Goal: Task Accomplishment & Management: Manage account settings

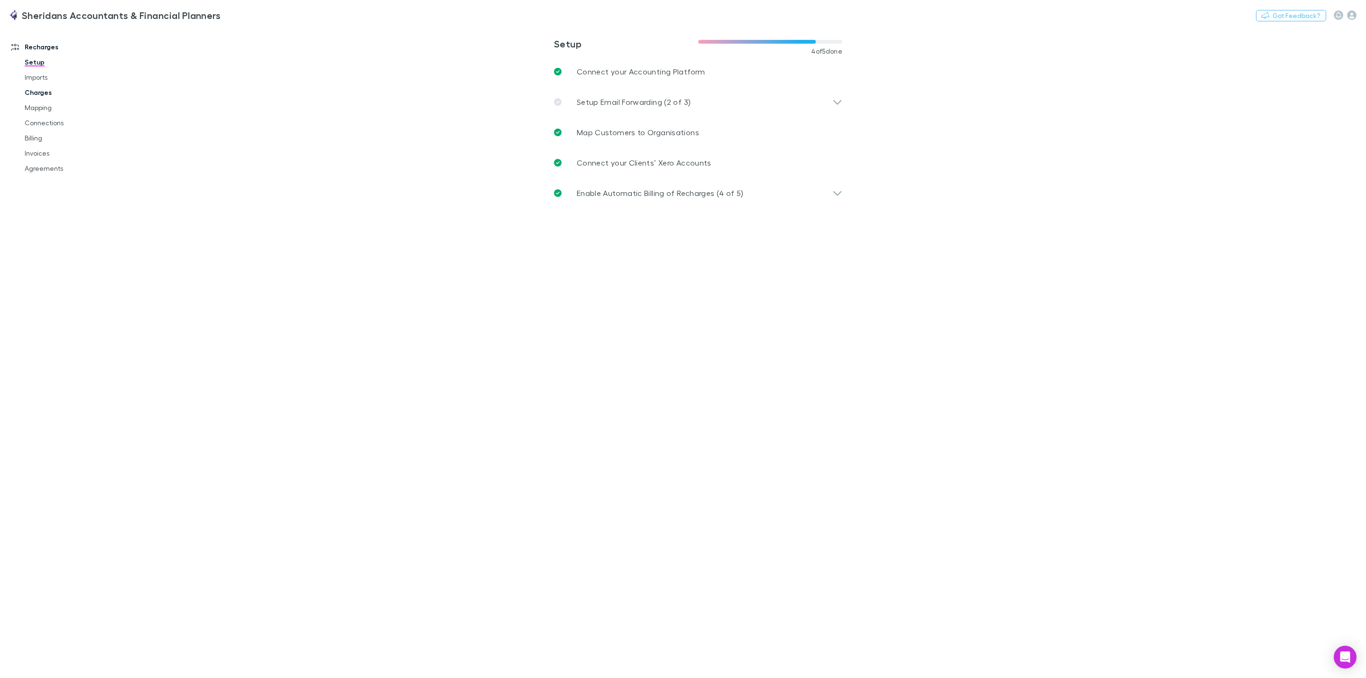
click at [42, 89] on link "Charges" at bounding box center [76, 92] width 123 height 15
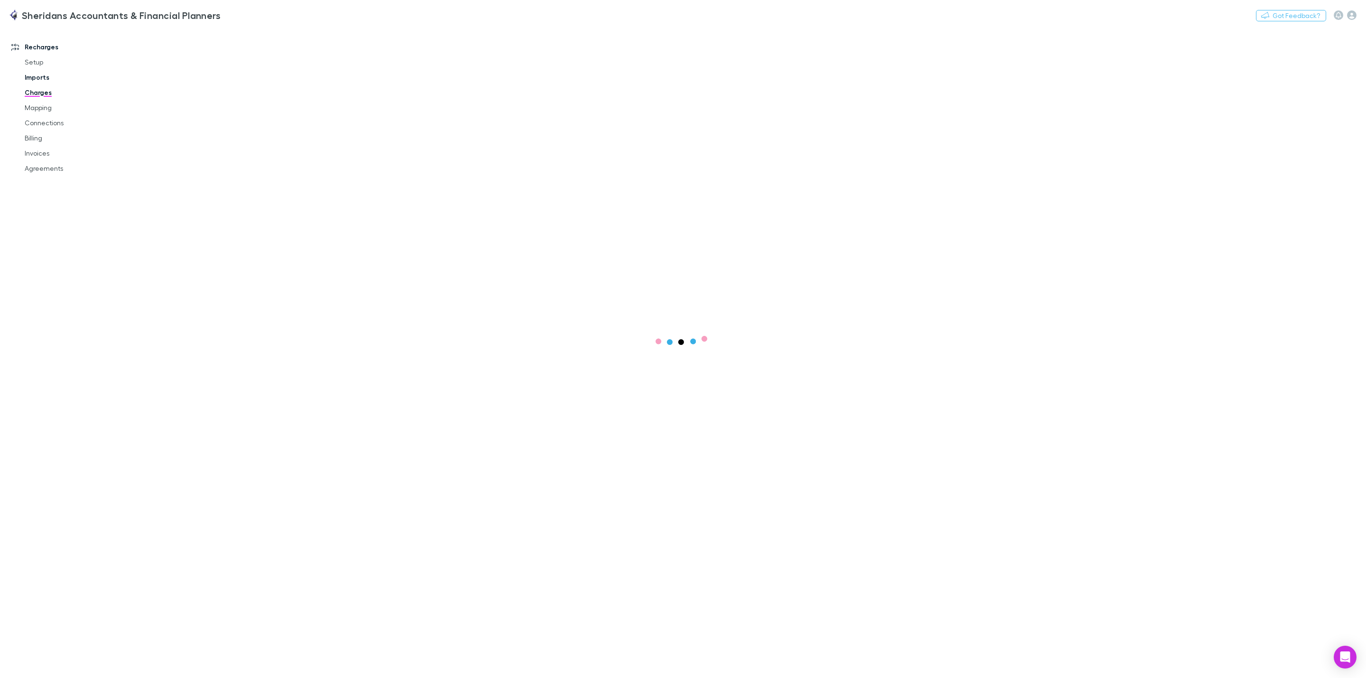
click at [42, 77] on link "Imports" at bounding box center [76, 77] width 123 height 15
click at [35, 76] on link "Imports" at bounding box center [76, 77] width 123 height 15
click at [188, 40] on span "All" at bounding box center [187, 39] width 8 height 12
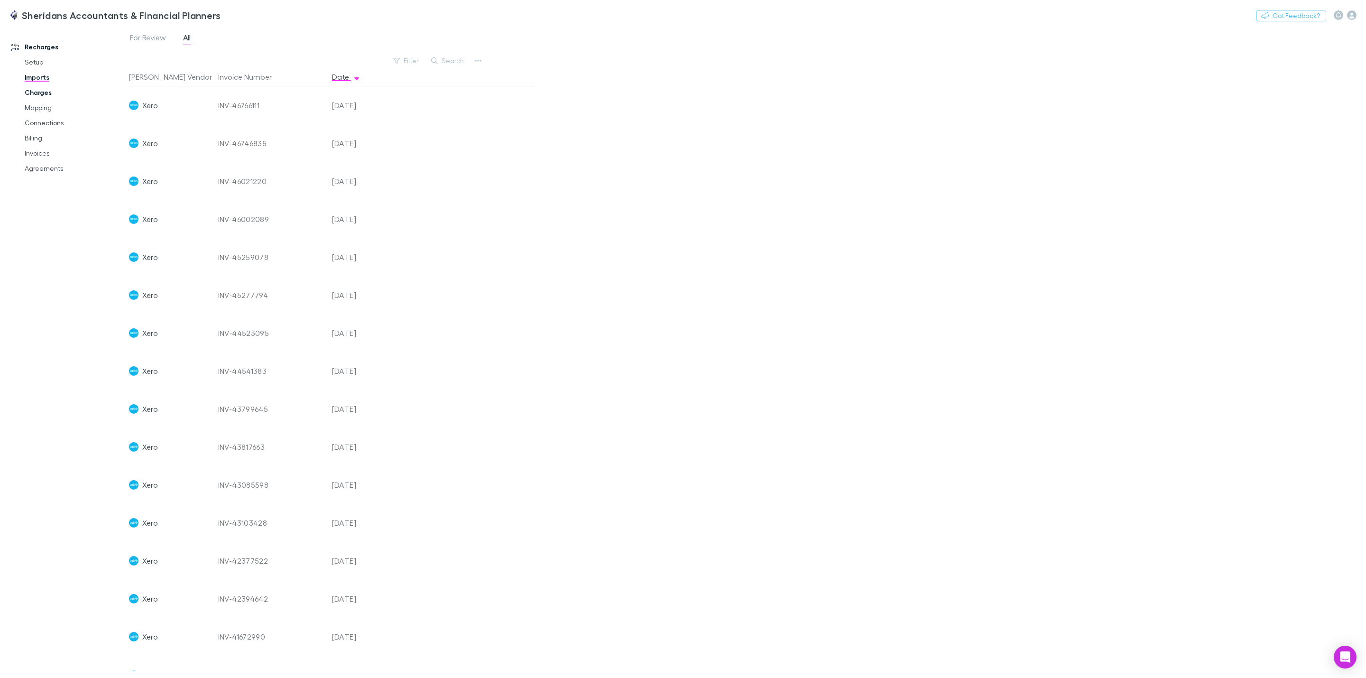
click at [44, 88] on link "Charges" at bounding box center [76, 92] width 123 height 15
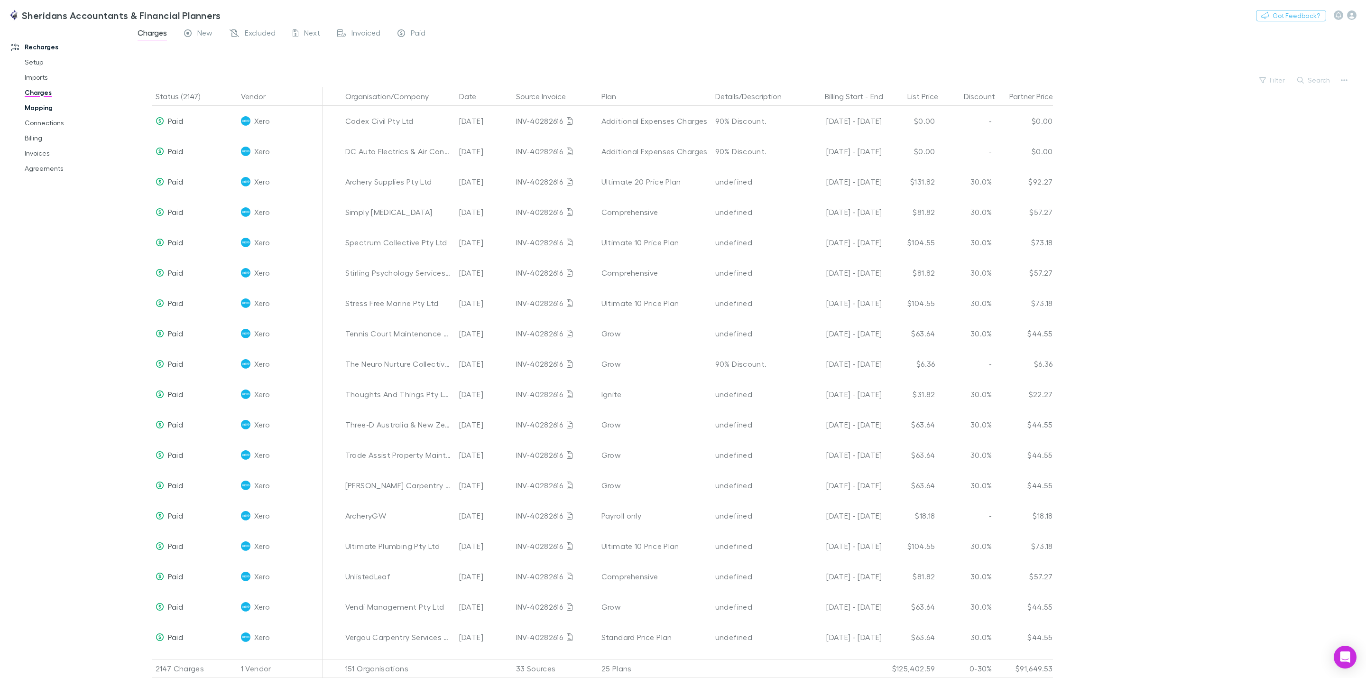
click at [47, 107] on link "Mapping" at bounding box center [76, 107] width 123 height 15
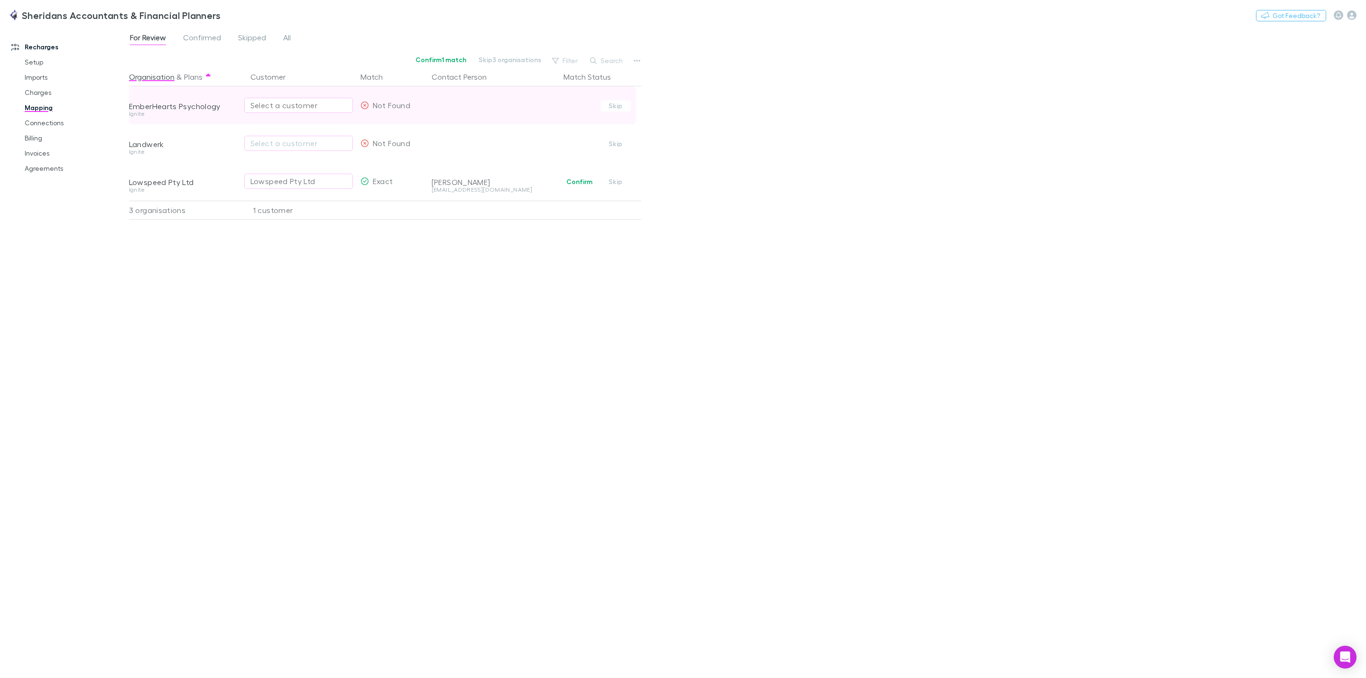
click at [299, 102] on div "Select a customer" at bounding box center [299, 105] width 96 height 11
type input "*"
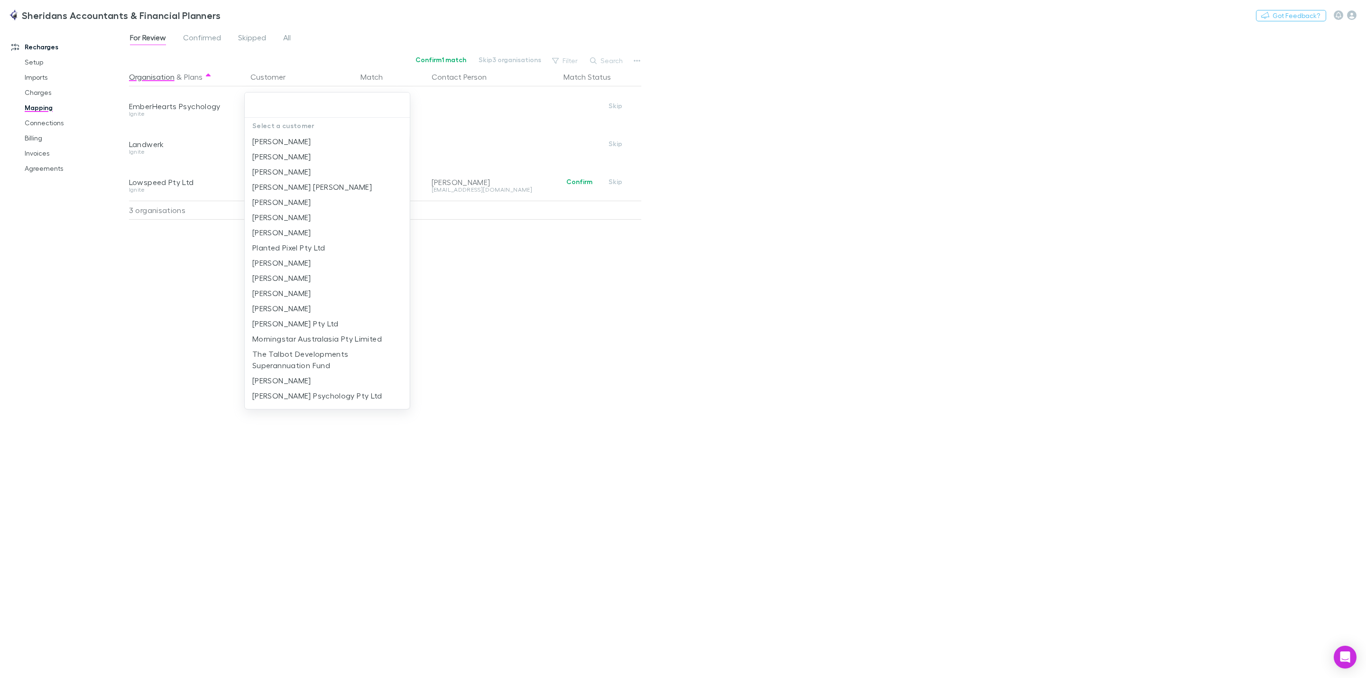
click at [1145, 268] on div at bounding box center [683, 339] width 1366 height 678
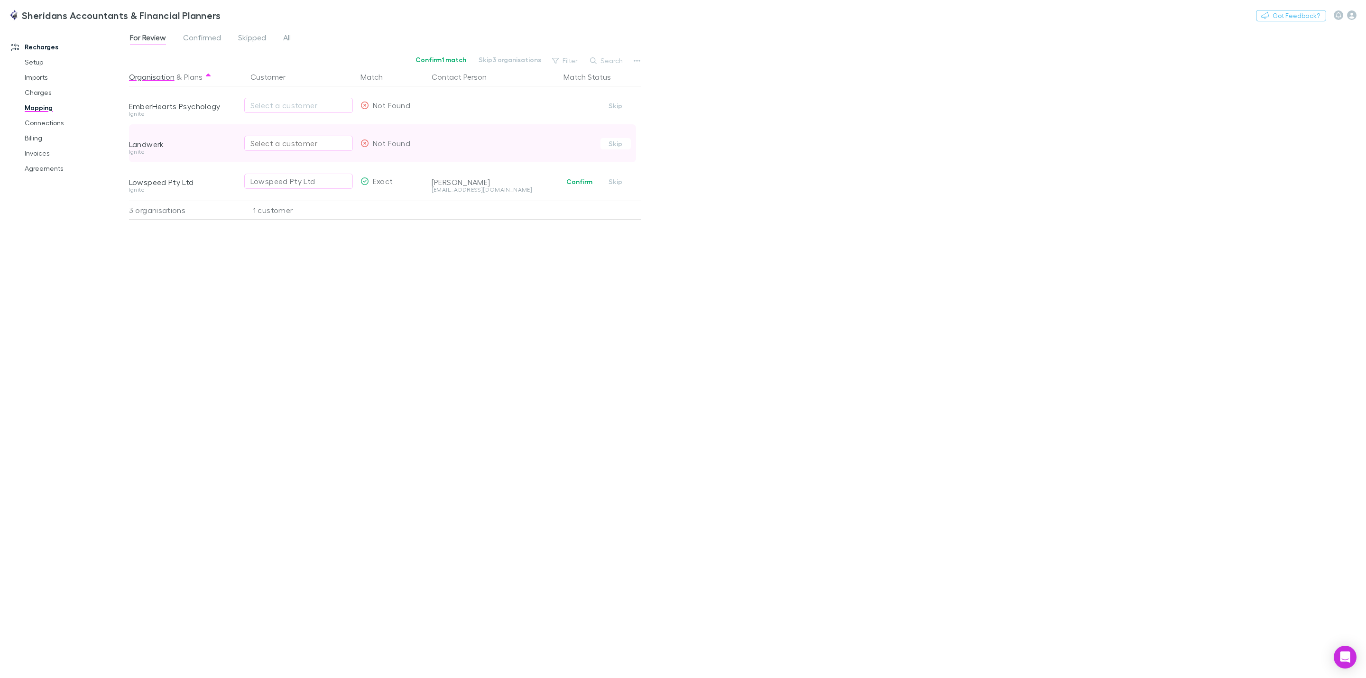
click at [271, 137] on button "Select a customer" at bounding box center [298, 143] width 109 height 15
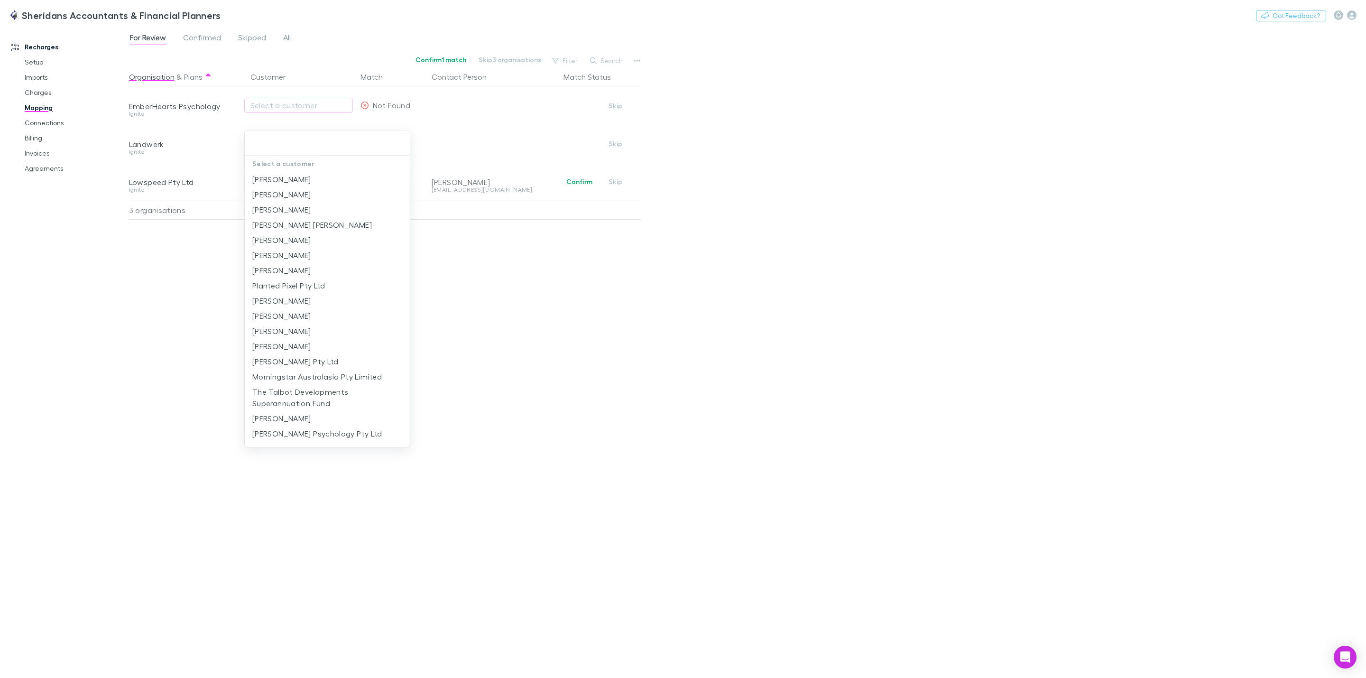
click at [140, 236] on div at bounding box center [683, 339] width 1366 height 678
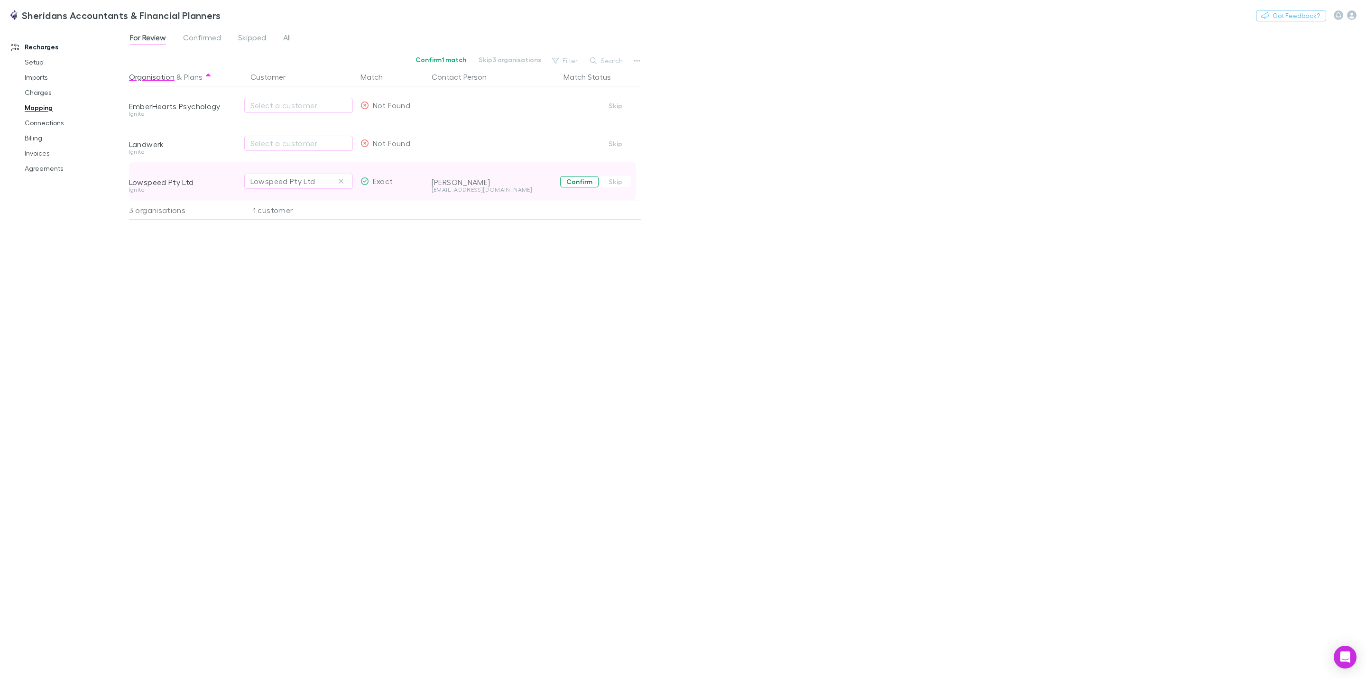
click at [580, 184] on button "Confirm" at bounding box center [579, 181] width 38 height 11
click at [500, 388] on div "Organisation & Plans Customer Match Contact Person Match Status EmberHearts Psy…" at bounding box center [386, 368] width 515 height 603
click at [57, 117] on link "Connections" at bounding box center [76, 122] width 123 height 15
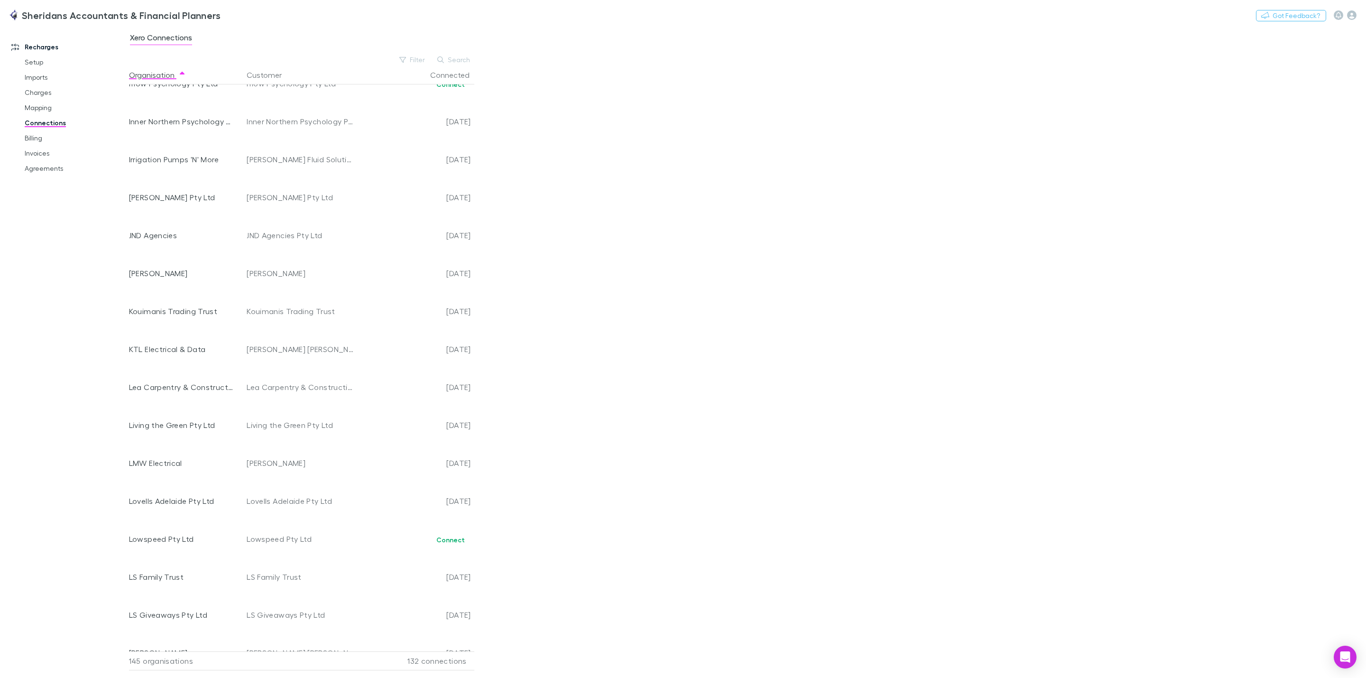
scroll to position [2398, 0]
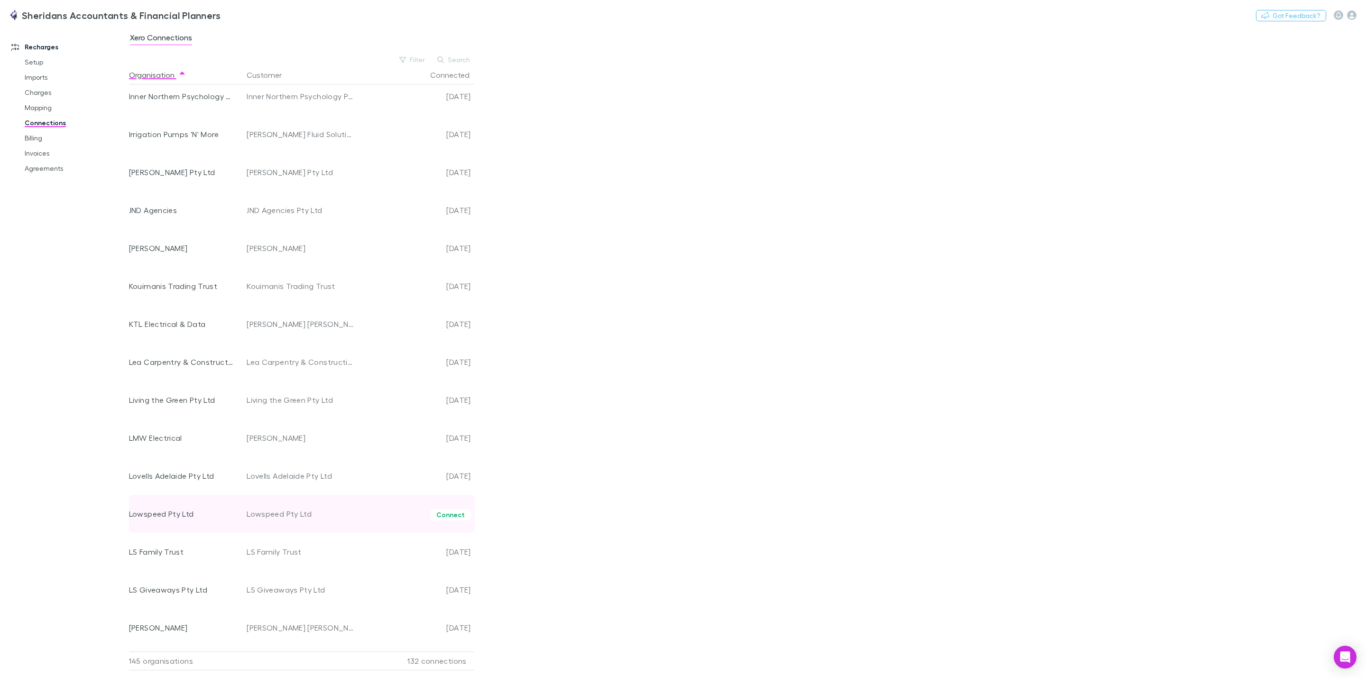
click at [451, 508] on div "Connect" at bounding box center [414, 514] width 114 height 38
click at [460, 513] on button "Connect" at bounding box center [450, 514] width 41 height 11
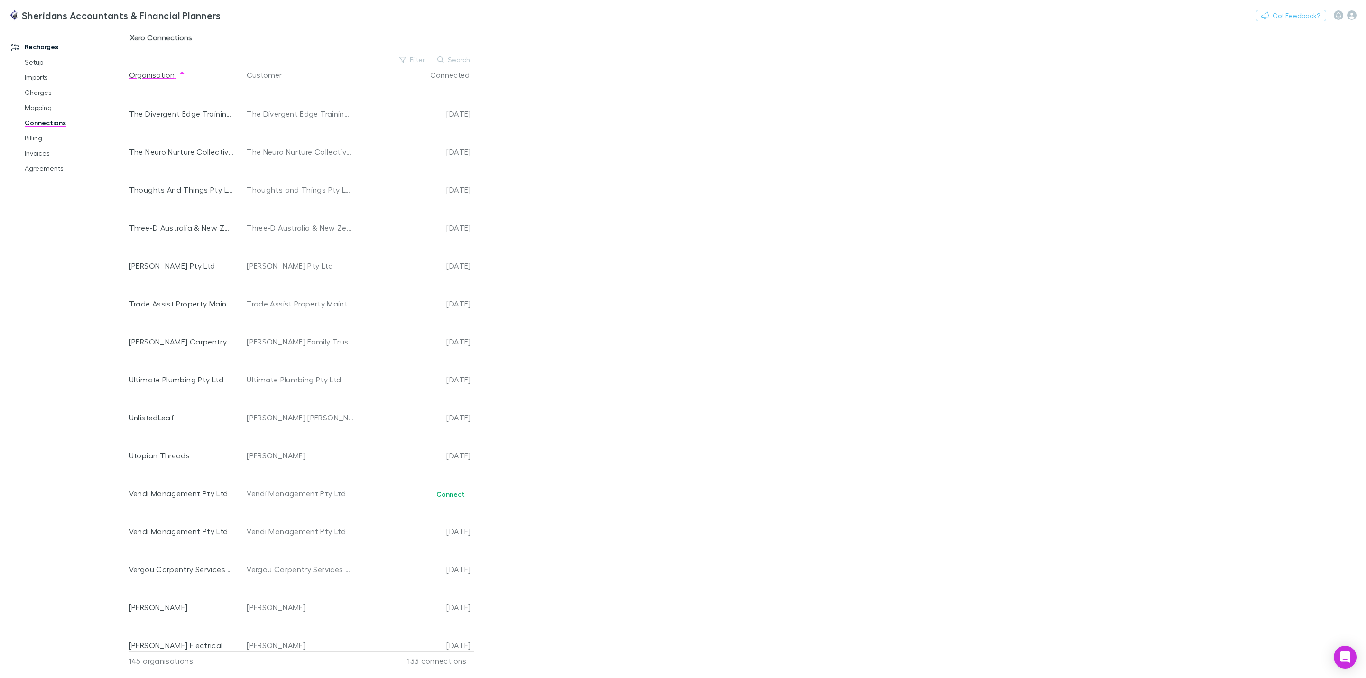
scroll to position [4937, 0]
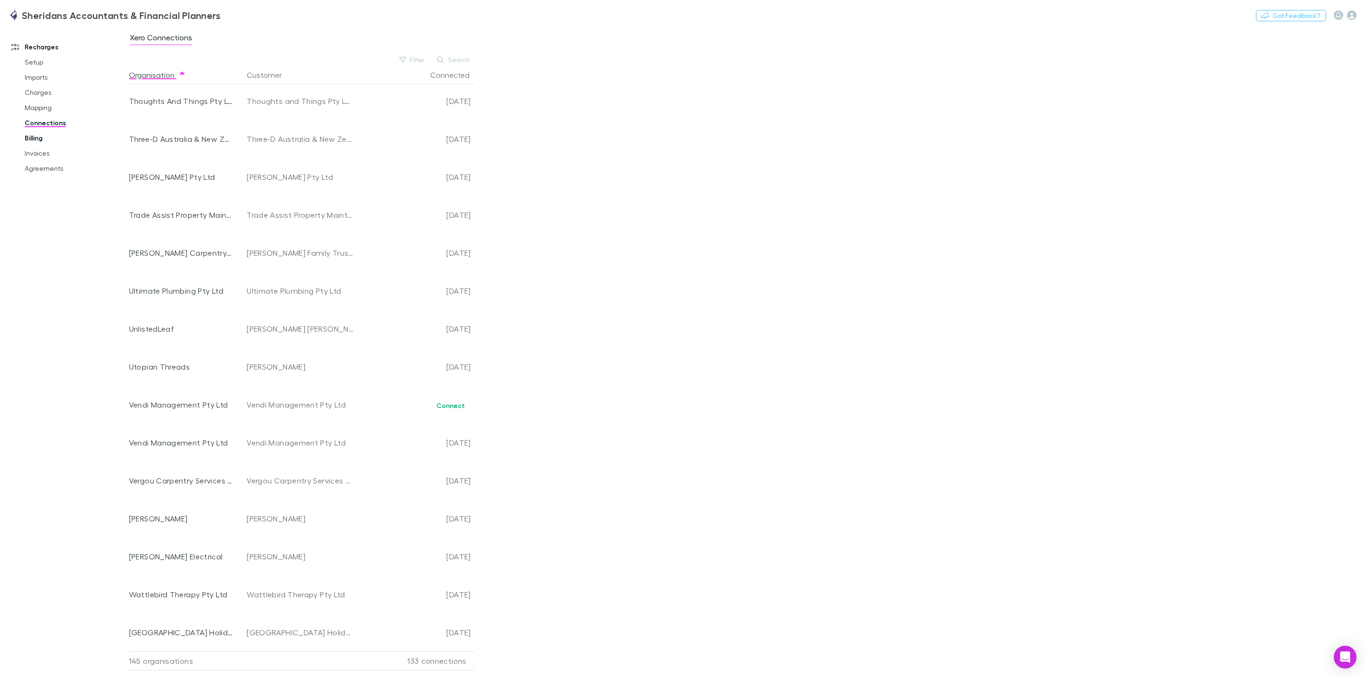
click at [40, 136] on link "Billing" at bounding box center [76, 137] width 123 height 15
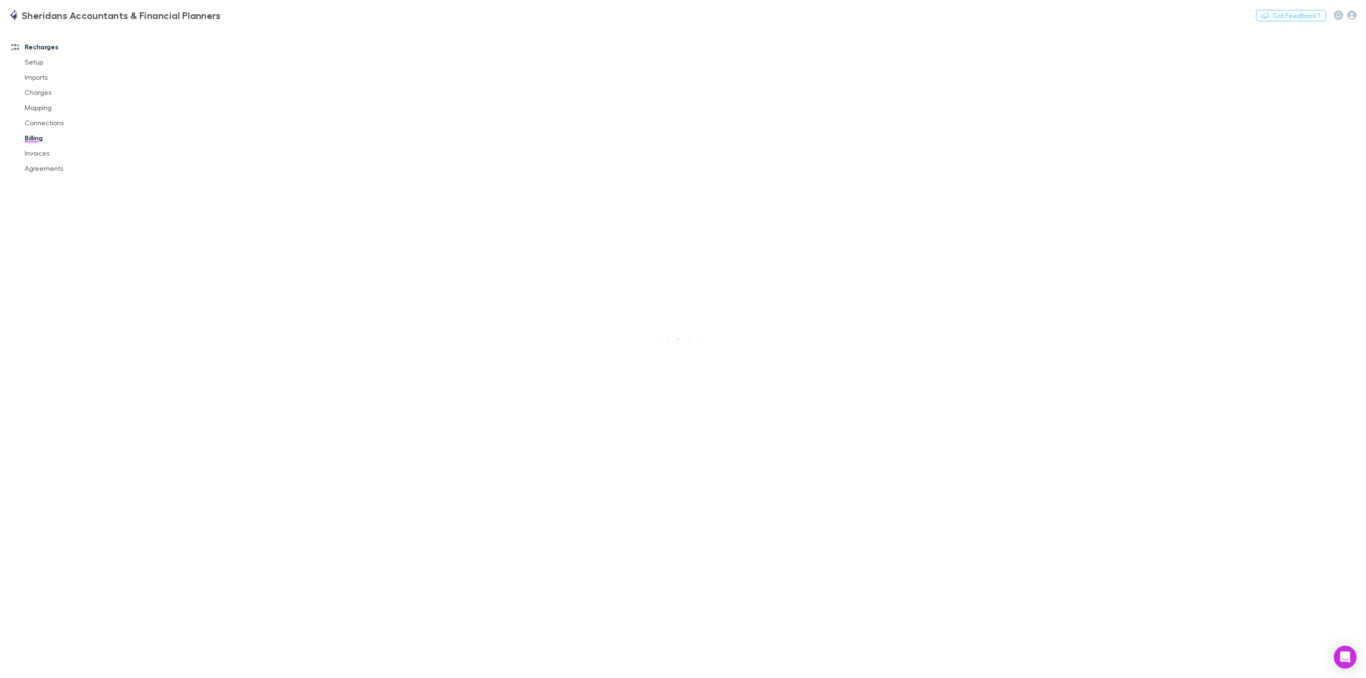
click at [40, 164] on link "Agreements" at bounding box center [76, 168] width 123 height 15
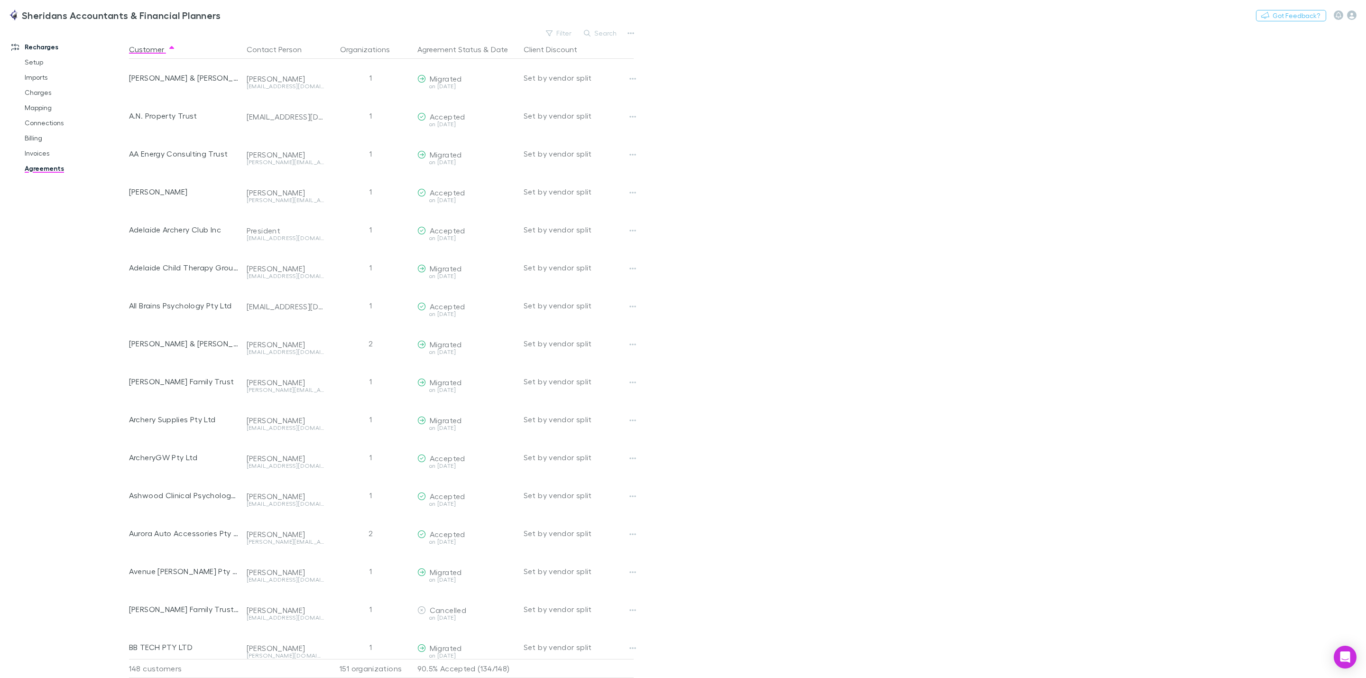
click at [58, 172] on link "Agreements" at bounding box center [76, 168] width 123 height 15
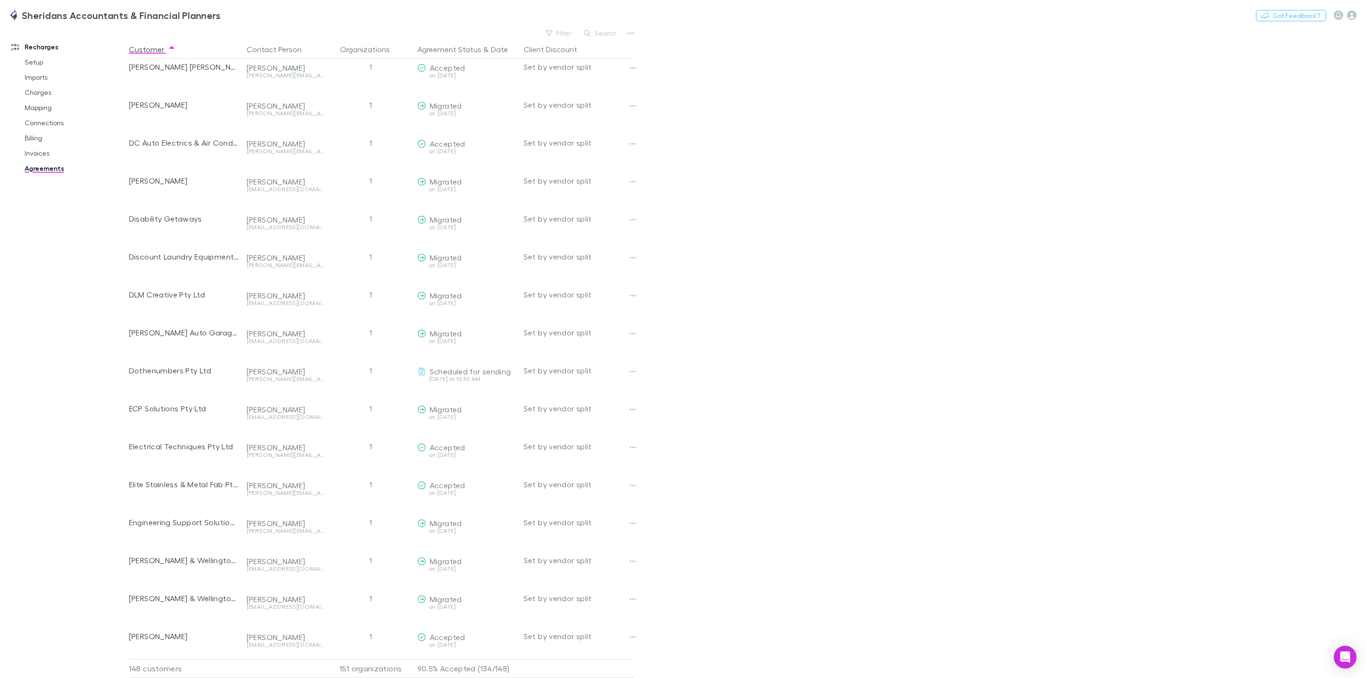
scroll to position [1210, 0]
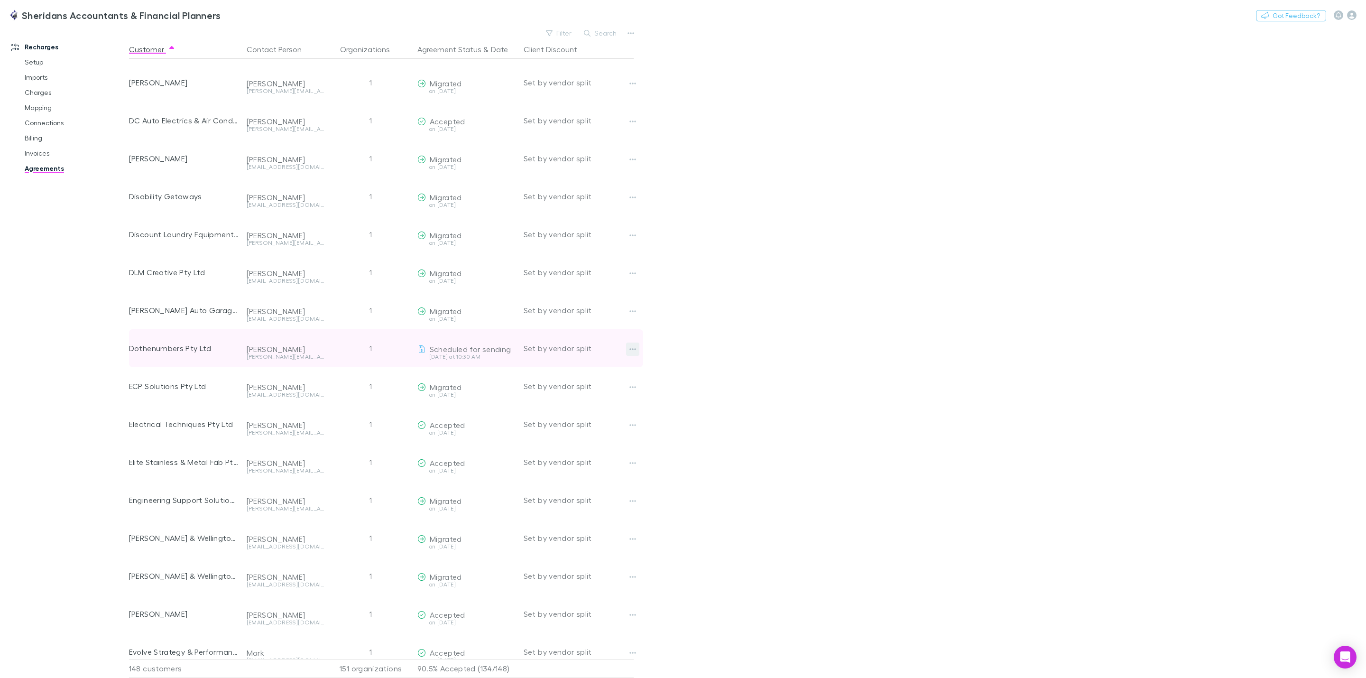
click at [637, 346] on button "button" at bounding box center [632, 349] width 13 height 13
click at [564, 385] on p "Disable agreement" at bounding box center [574, 385] width 115 height 11
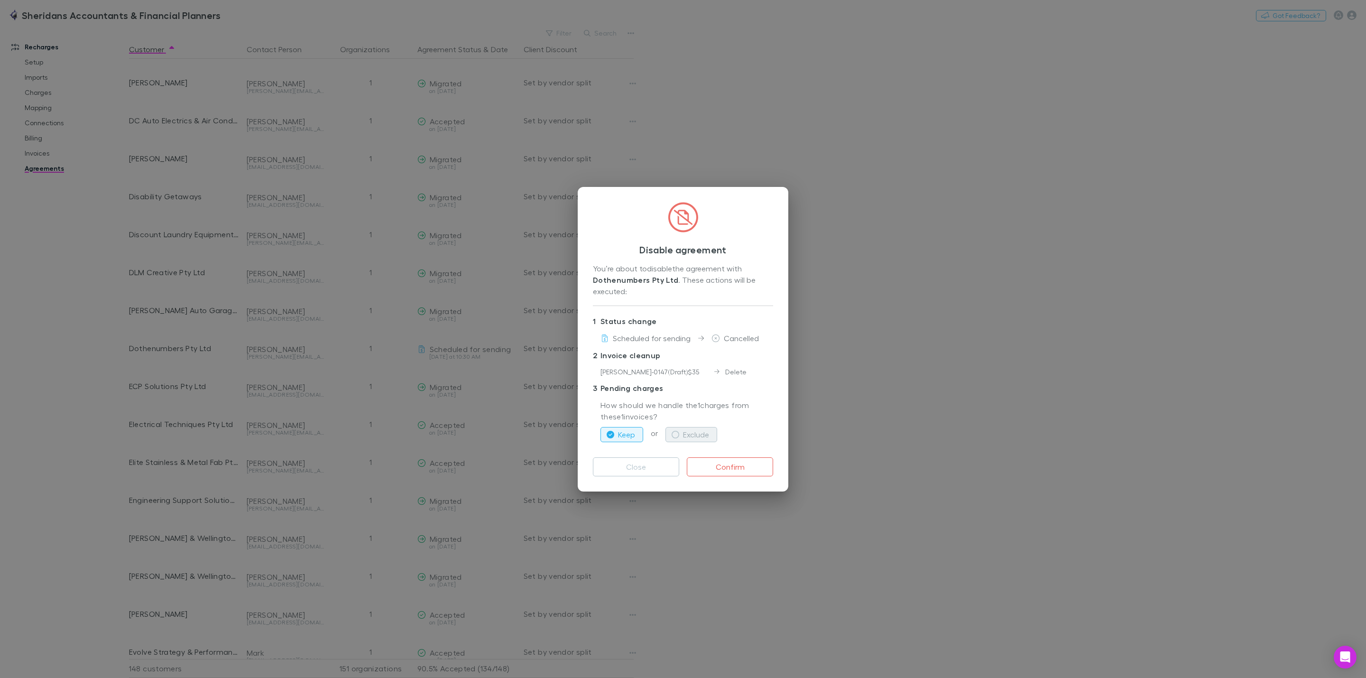
click at [671, 433] on button "Exclude" at bounding box center [692, 434] width 52 height 15
click at [733, 470] on button "Confirm" at bounding box center [730, 466] width 86 height 19
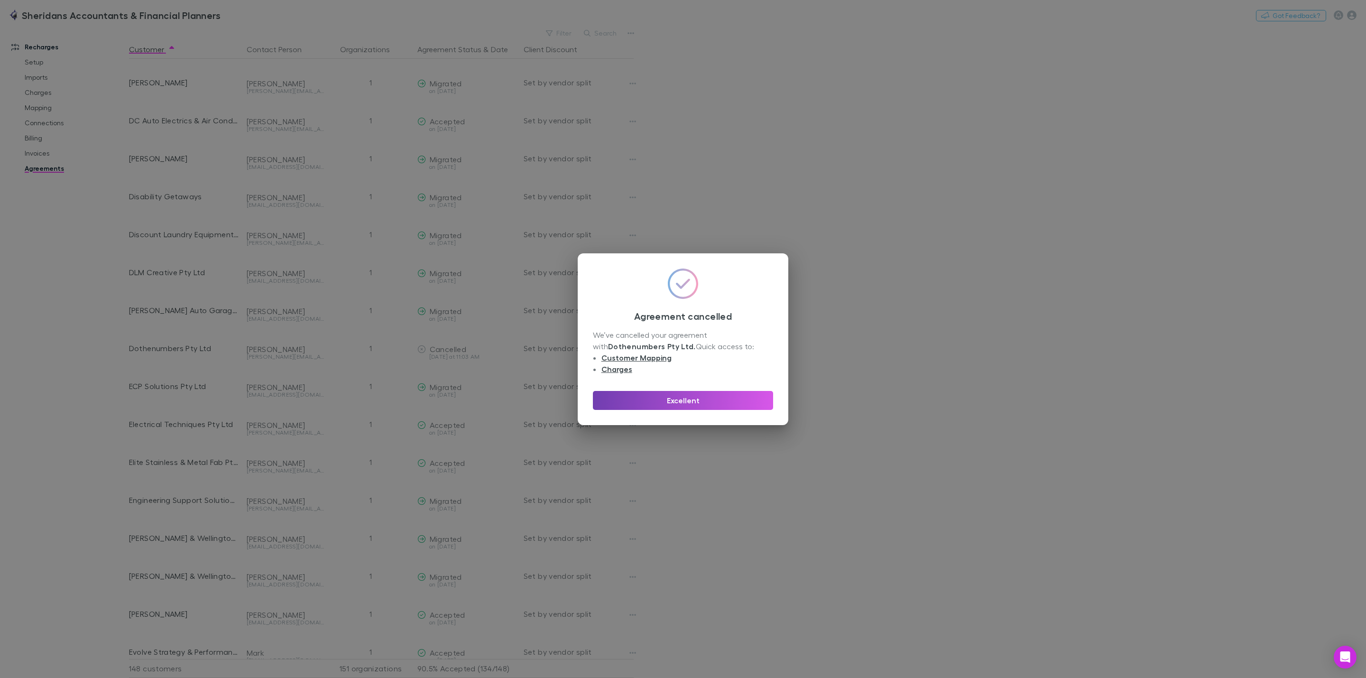
click at [691, 402] on button "Excellent" at bounding box center [683, 400] width 180 height 19
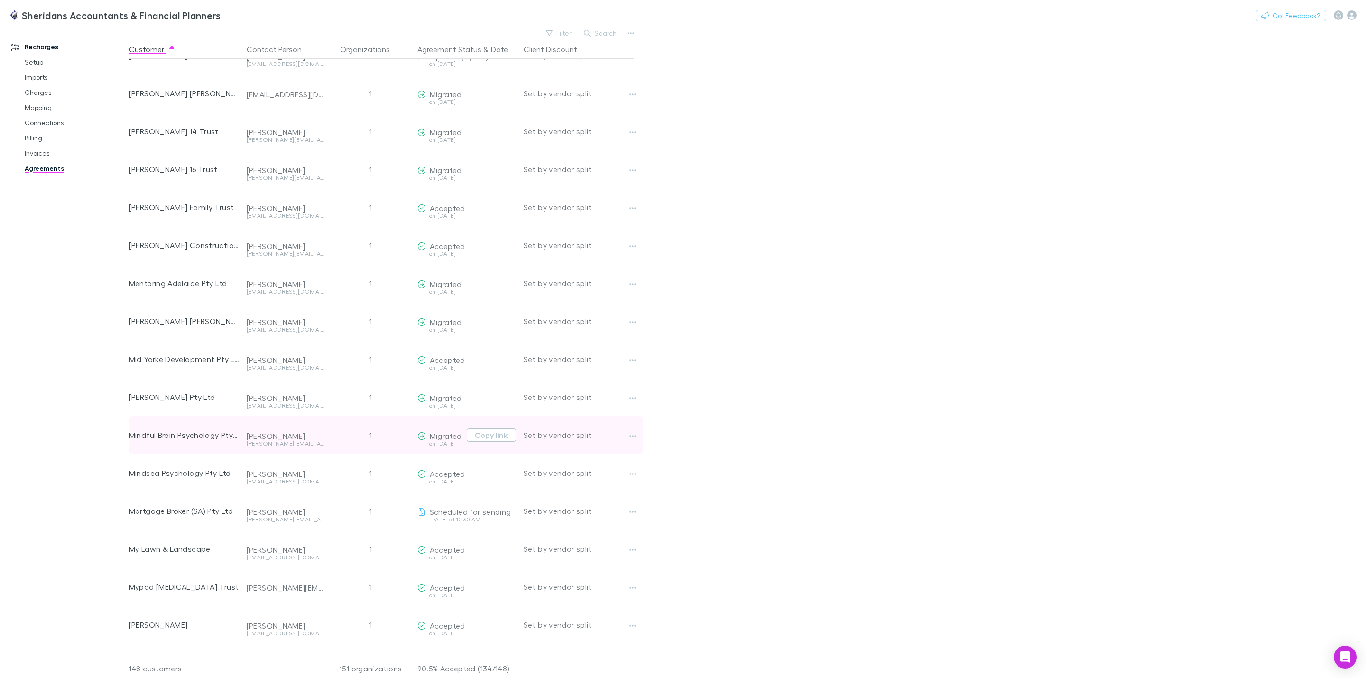
scroll to position [3016, 0]
click at [626, 439] on button "button" at bounding box center [632, 440] width 13 height 13
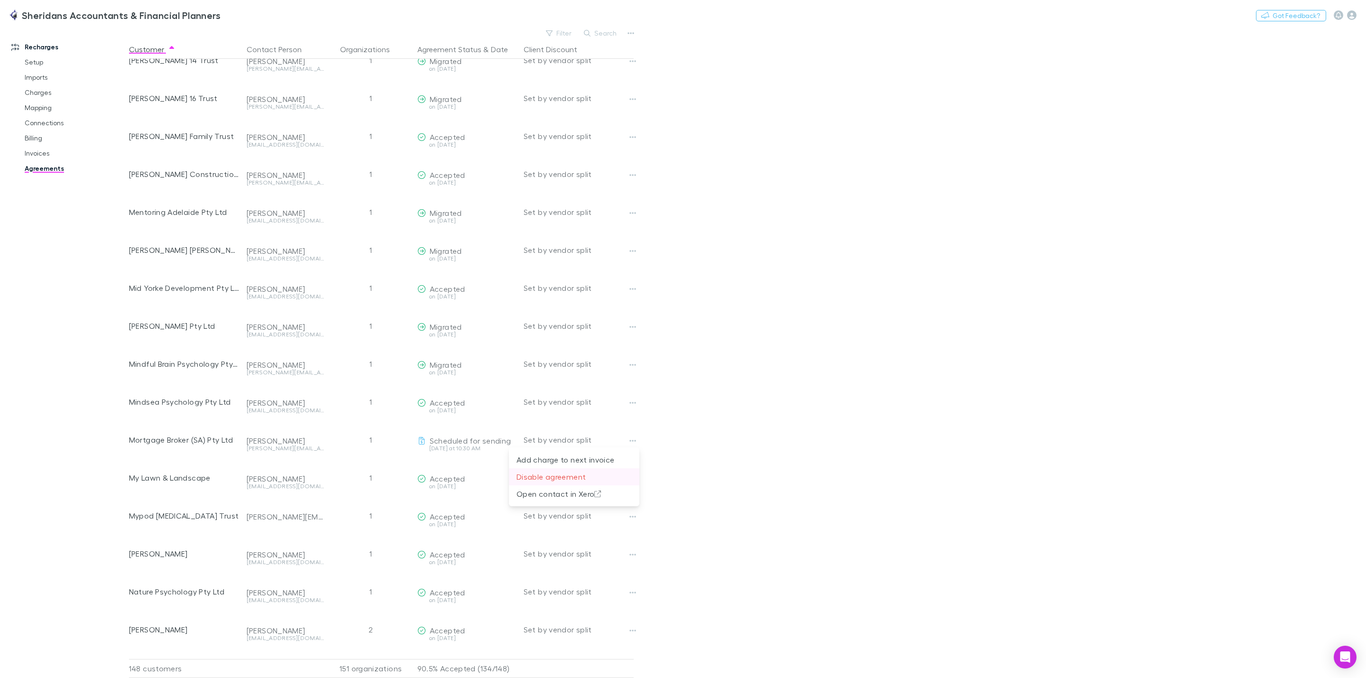
click at [551, 476] on p "Disable agreement" at bounding box center [574, 476] width 115 height 11
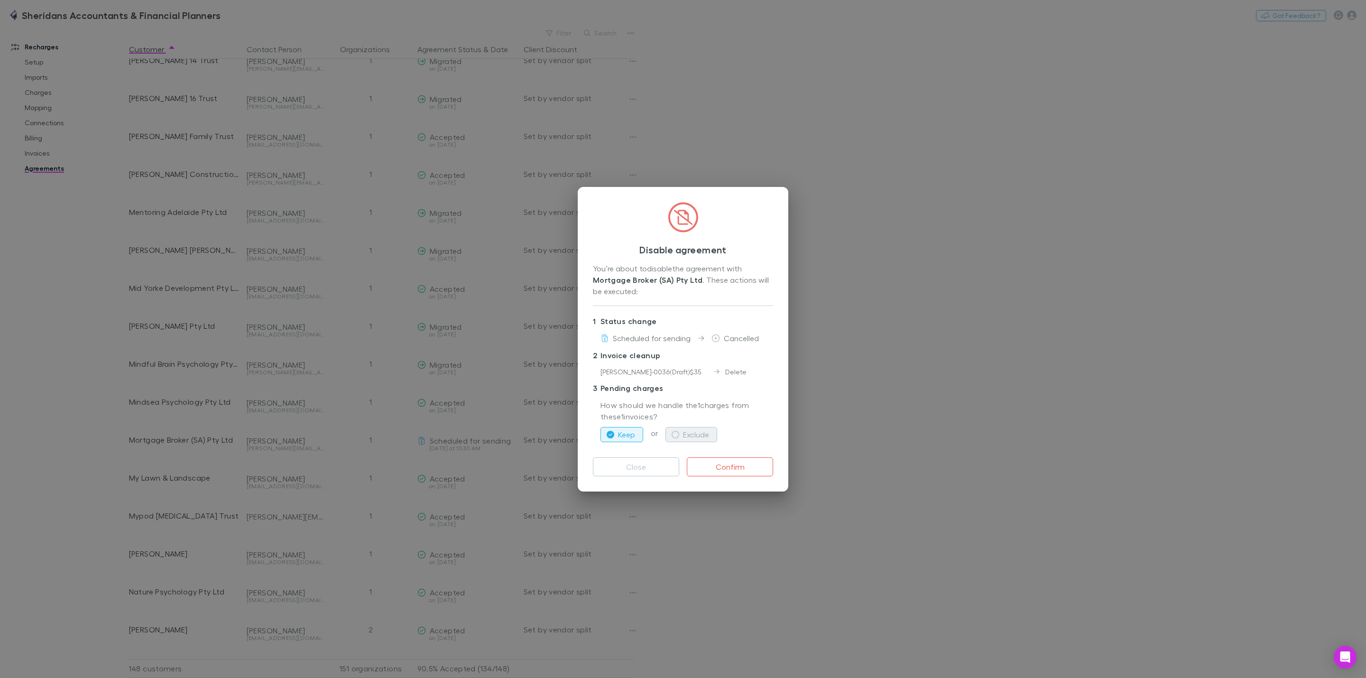
click at [689, 434] on button "Exclude" at bounding box center [692, 434] width 52 height 15
click at [716, 462] on button "Confirm" at bounding box center [730, 466] width 86 height 19
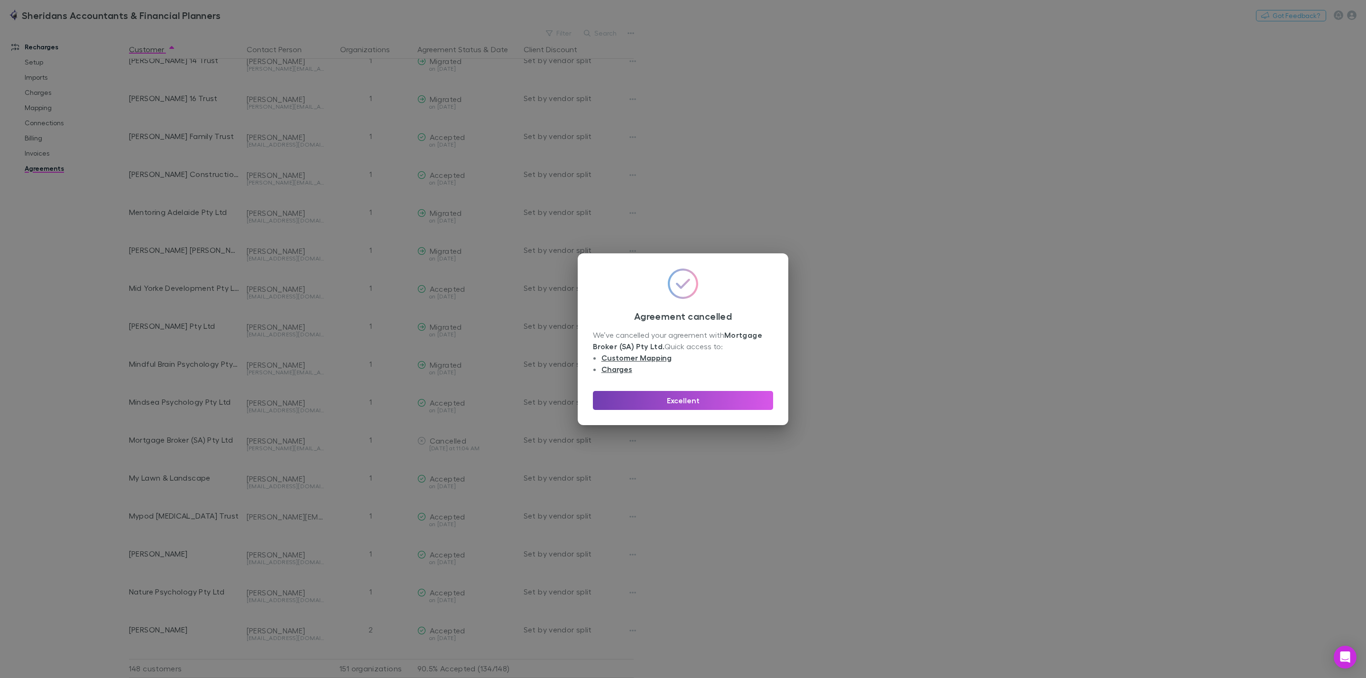
click at [692, 399] on button "Excellent" at bounding box center [683, 400] width 180 height 19
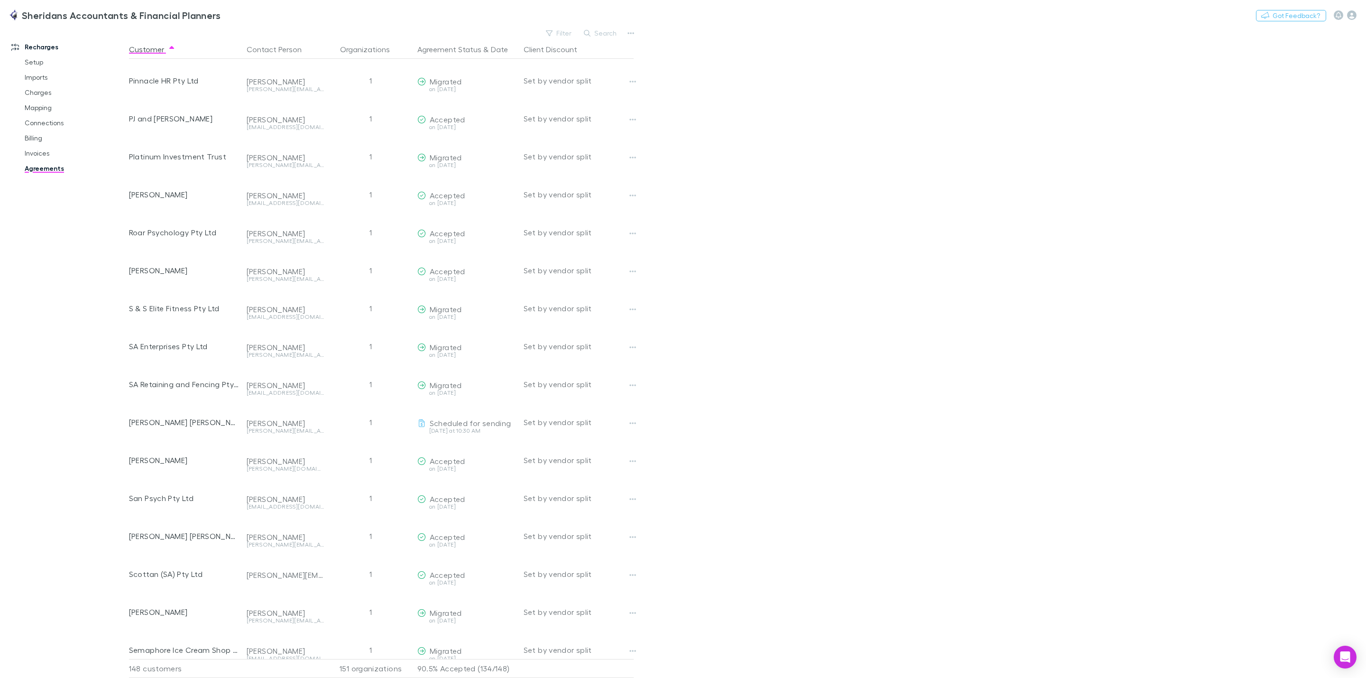
scroll to position [3918, 0]
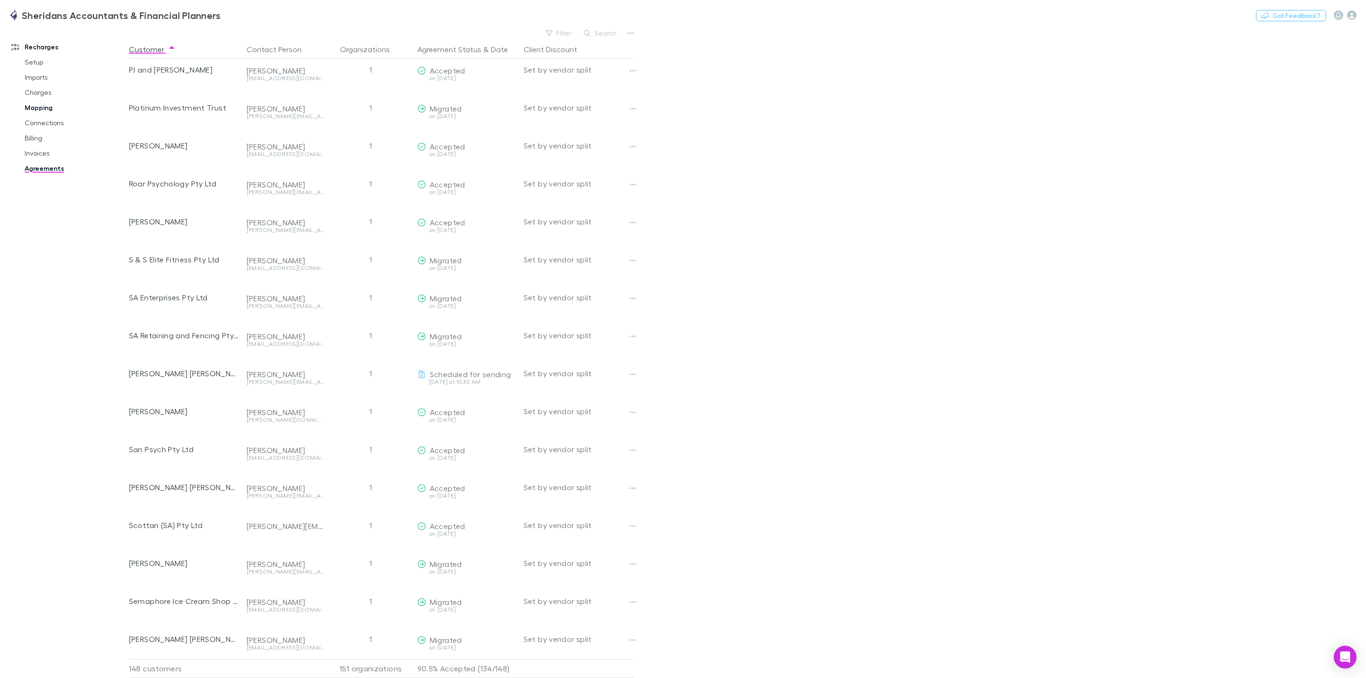
click at [41, 106] on link "Mapping" at bounding box center [76, 107] width 123 height 15
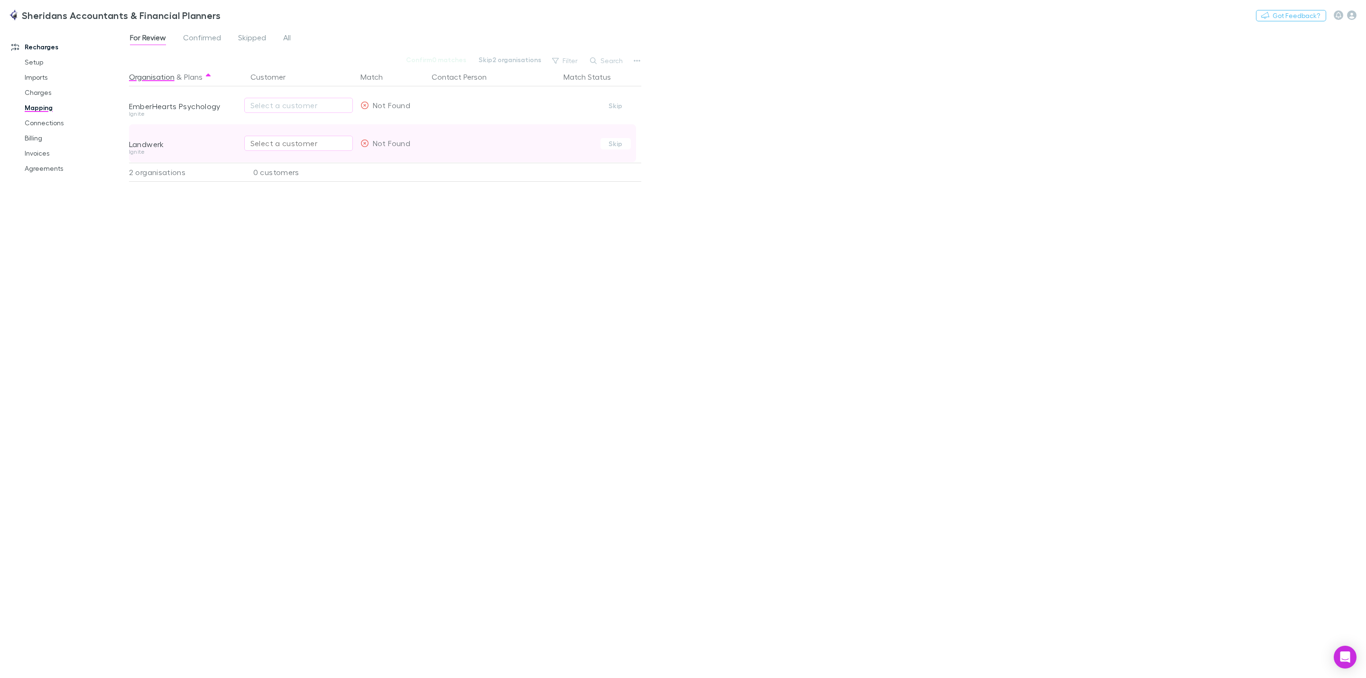
click at [317, 144] on div "Select a customer" at bounding box center [299, 143] width 96 height 11
type input "********"
click at [324, 182] on li "[PERSON_NAME]" at bounding box center [327, 179] width 165 height 15
click at [302, 260] on div "Organisation & Plans Customer Match Contact Person Match Status EmberHearts Psy…" at bounding box center [386, 368] width 515 height 603
click at [50, 166] on link "Agreements" at bounding box center [76, 168] width 123 height 15
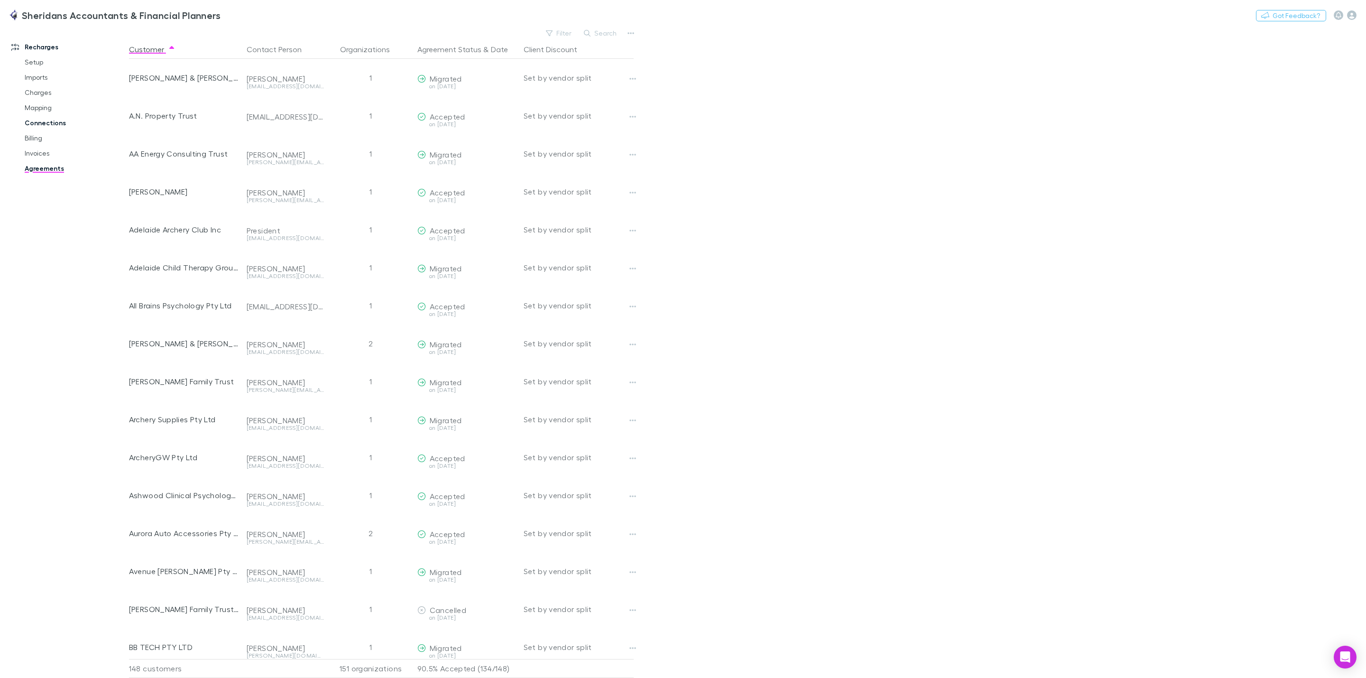
click at [53, 120] on link "Connections" at bounding box center [76, 122] width 123 height 15
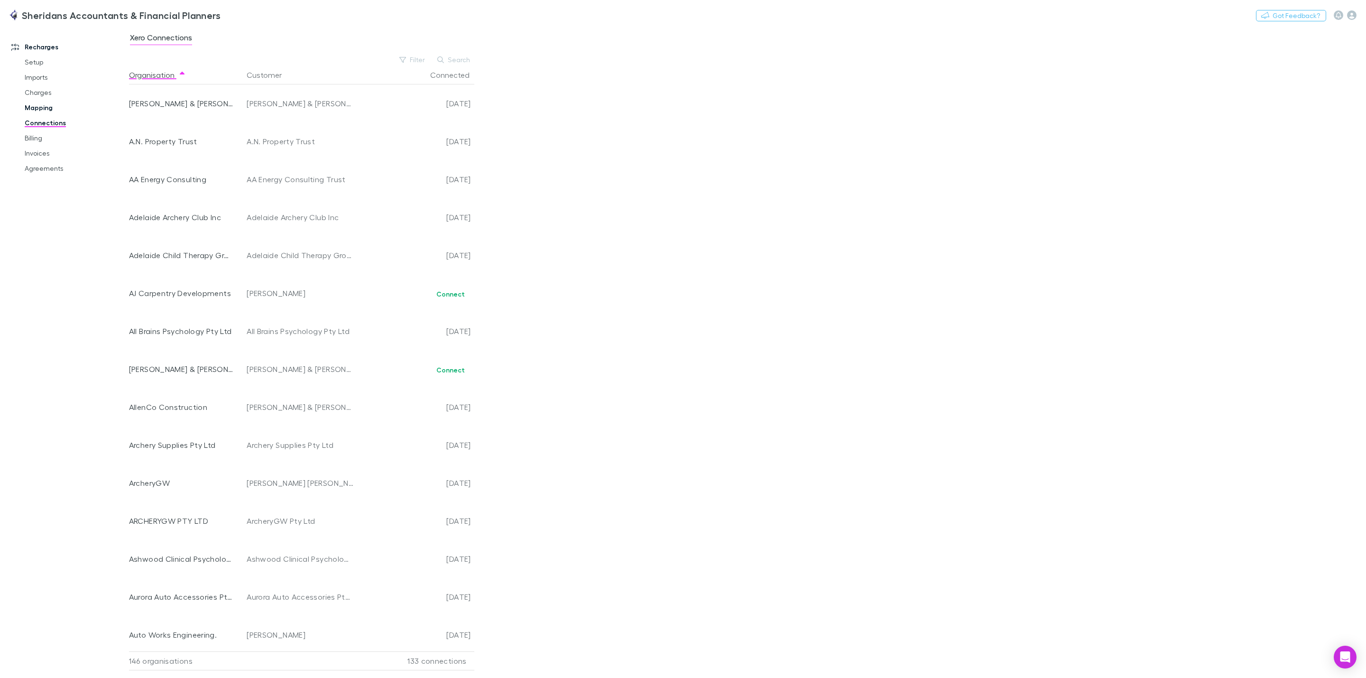
click at [43, 104] on link "Mapping" at bounding box center [76, 107] width 123 height 15
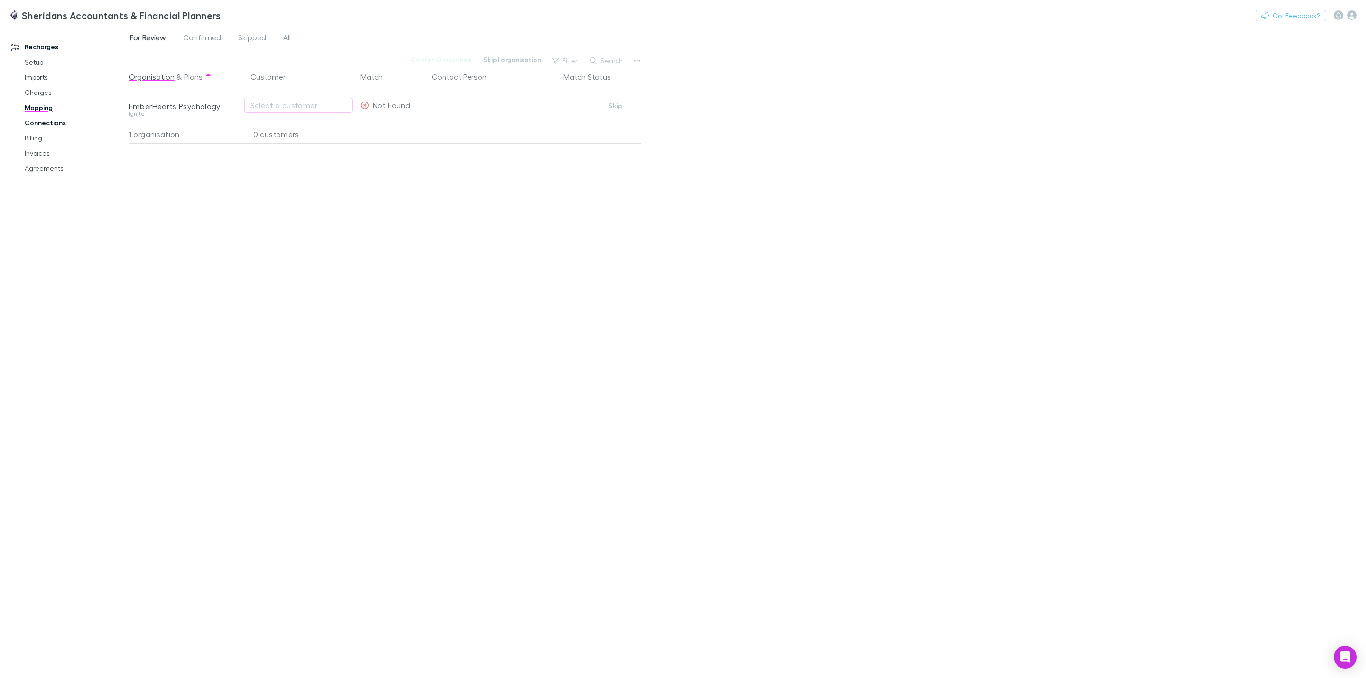
click at [57, 120] on link "Connections" at bounding box center [76, 122] width 123 height 15
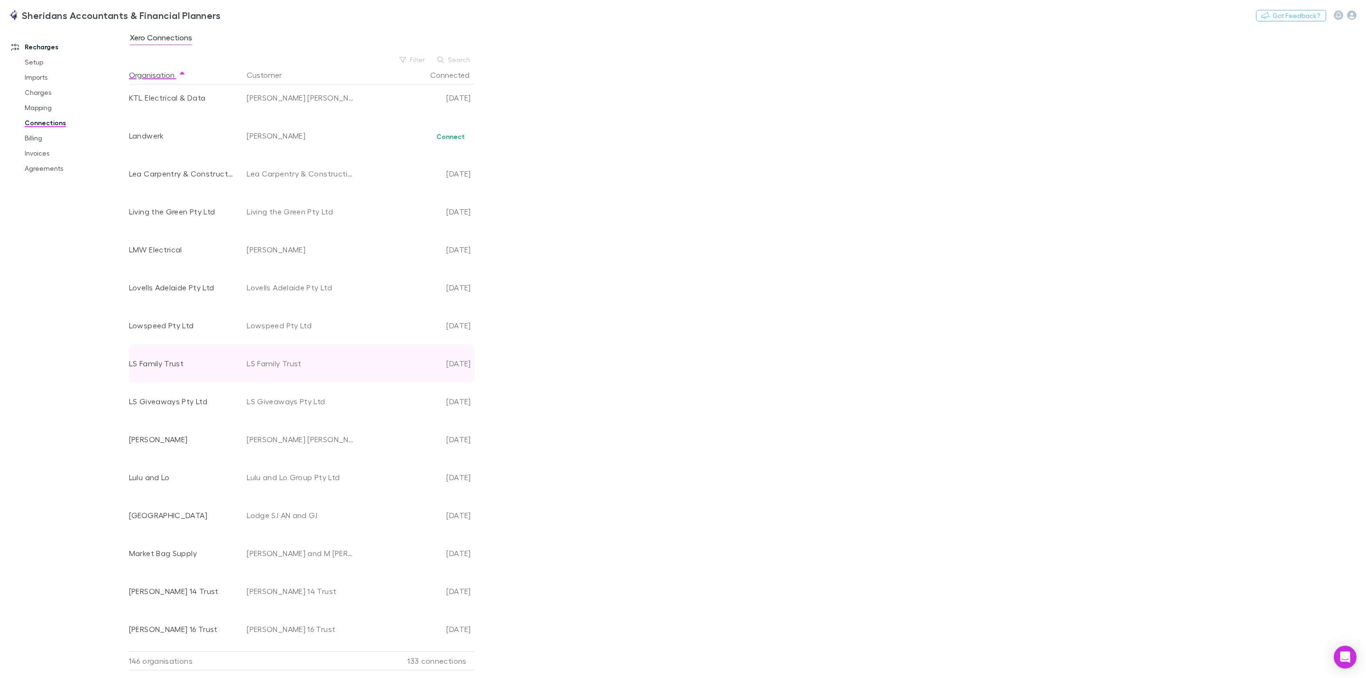
scroll to position [2541, 0]
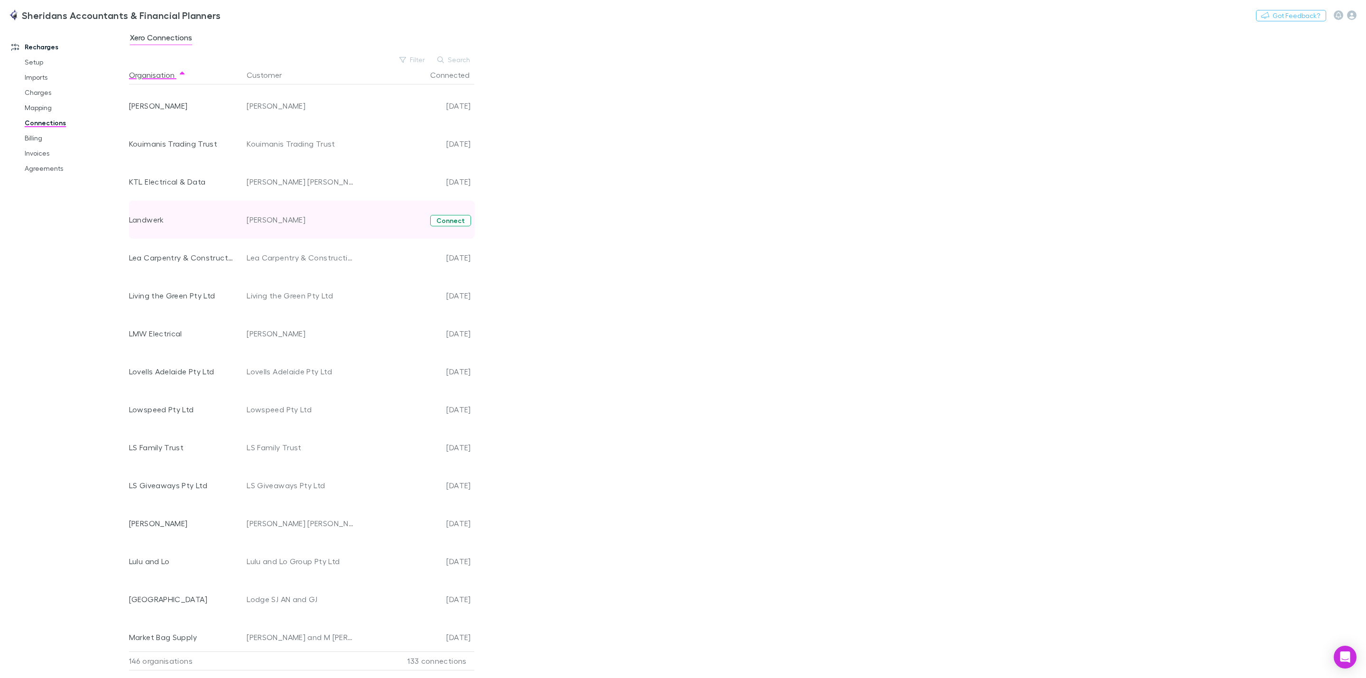
click at [450, 218] on button "Connect" at bounding box center [450, 220] width 41 height 11
click at [40, 168] on link "Agreements" at bounding box center [76, 168] width 123 height 15
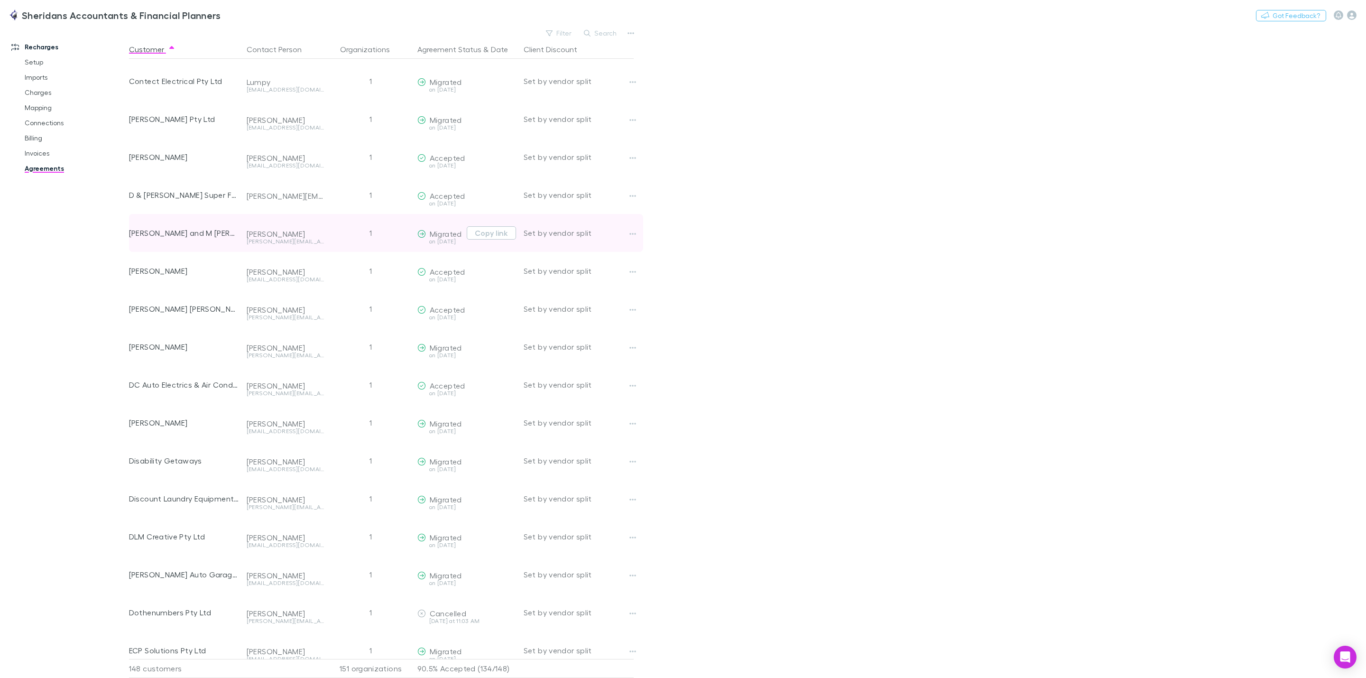
scroll to position [881, 0]
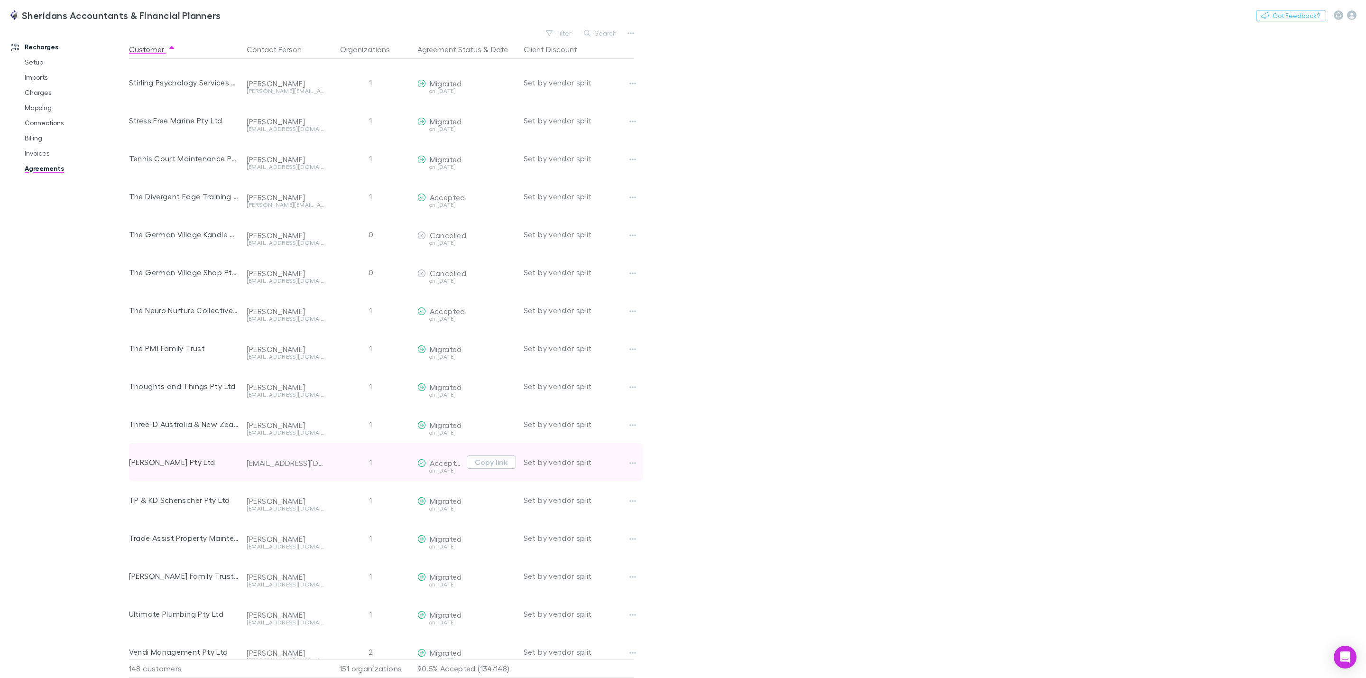
scroll to position [5028, 0]
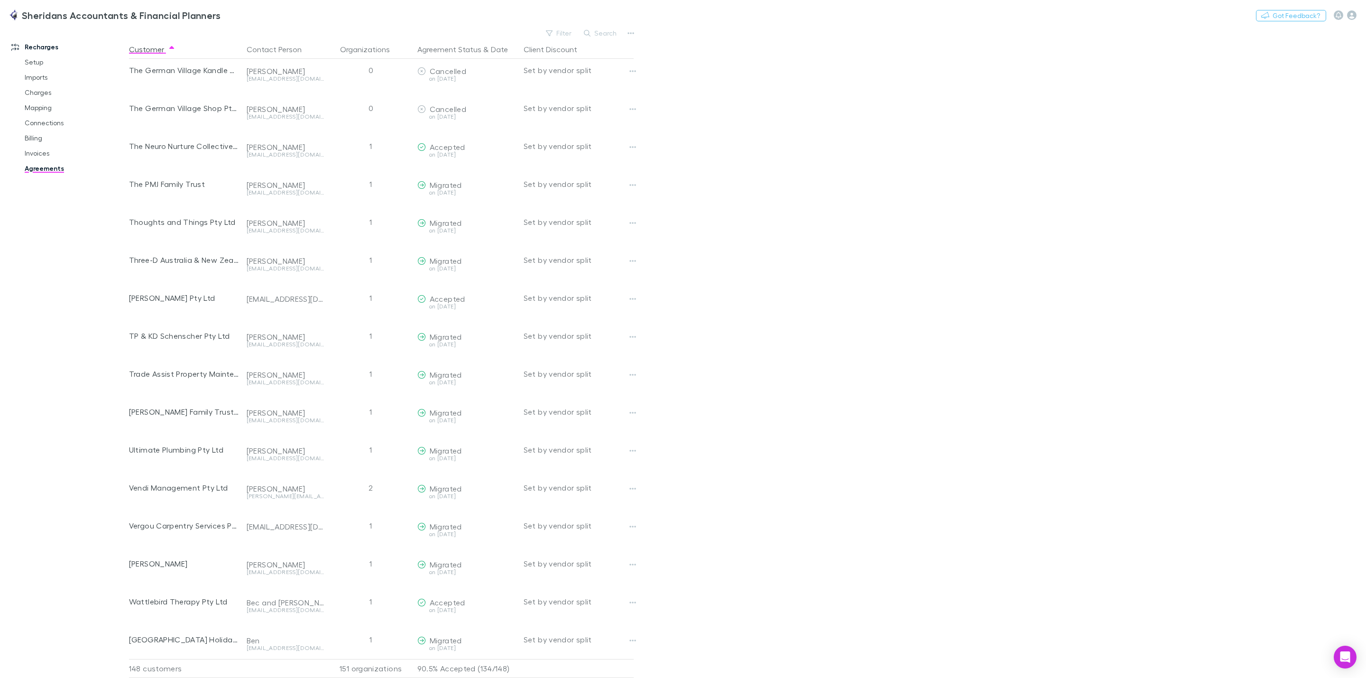
click at [1065, 505] on main "Filter Search Customer Contact Person Organizations Agreement Status & Date Cli…" at bounding box center [747, 352] width 1237 height 651
click at [47, 165] on link "Agreements" at bounding box center [76, 168] width 123 height 15
click at [37, 150] on link "Invoices" at bounding box center [76, 153] width 123 height 15
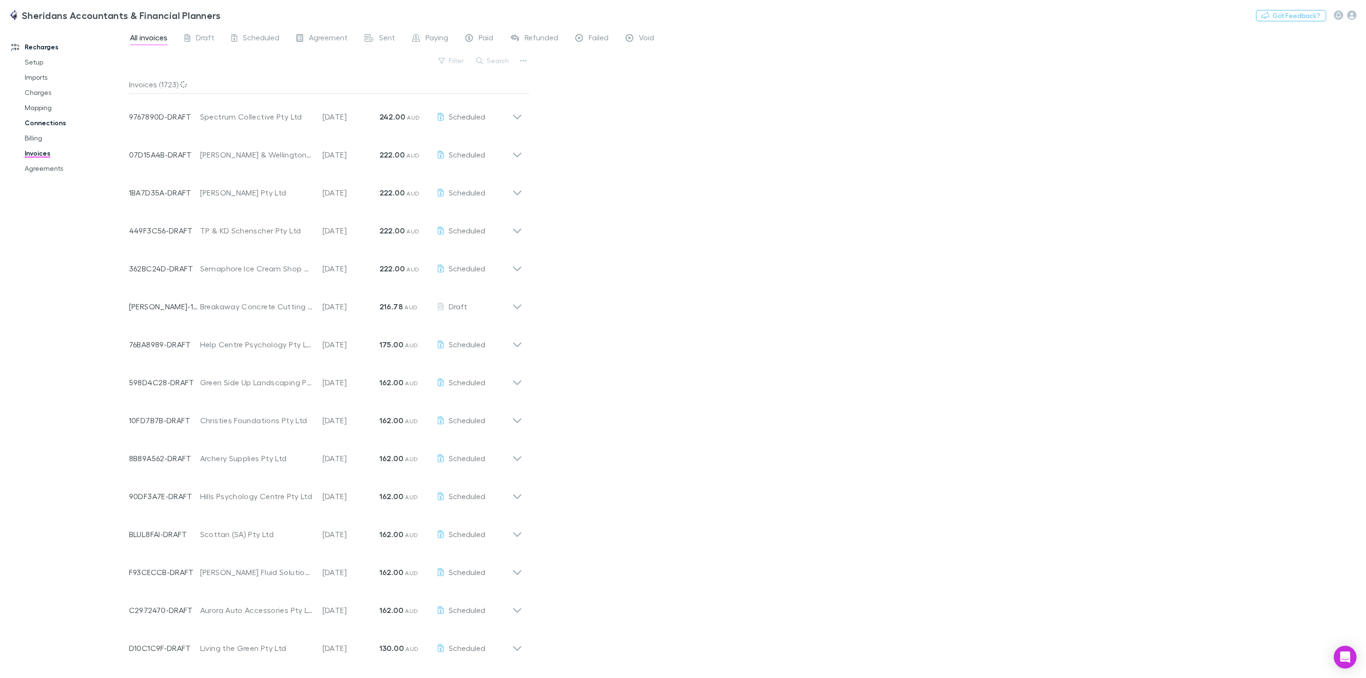
click at [41, 122] on link "Connections" at bounding box center [76, 122] width 123 height 15
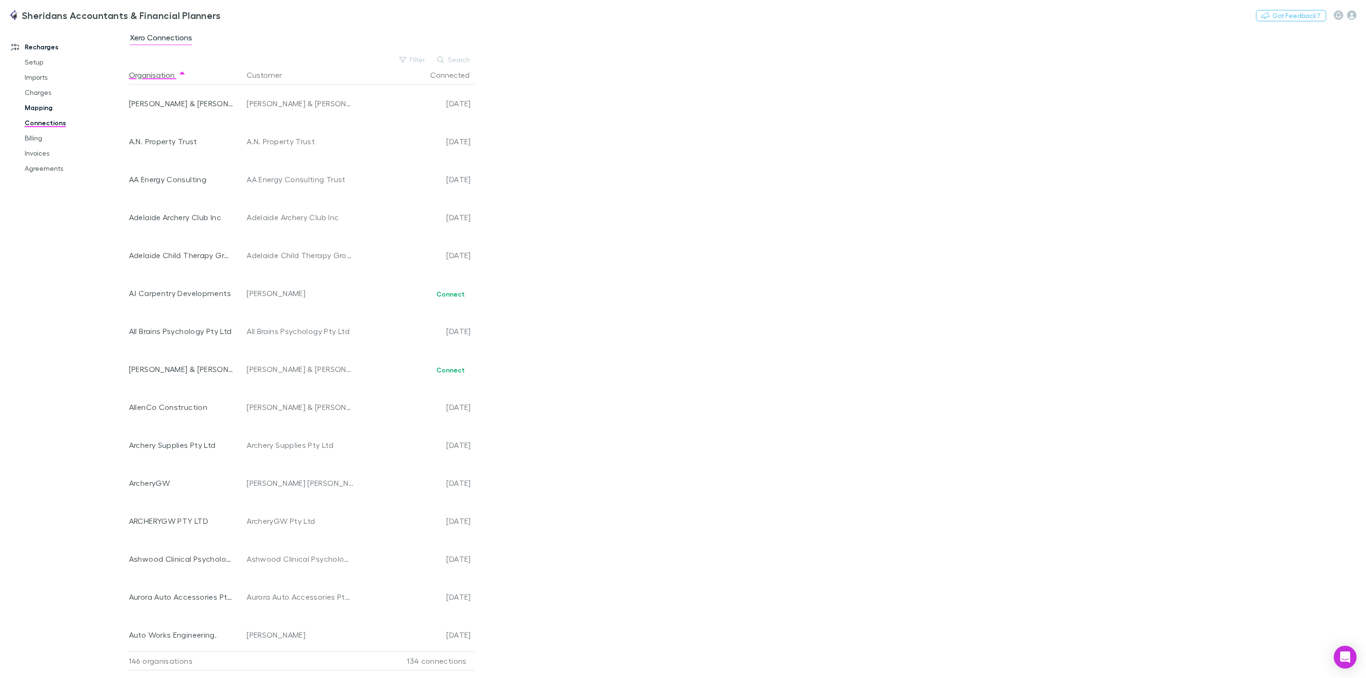
click at [44, 104] on link "Mapping" at bounding box center [76, 107] width 123 height 15
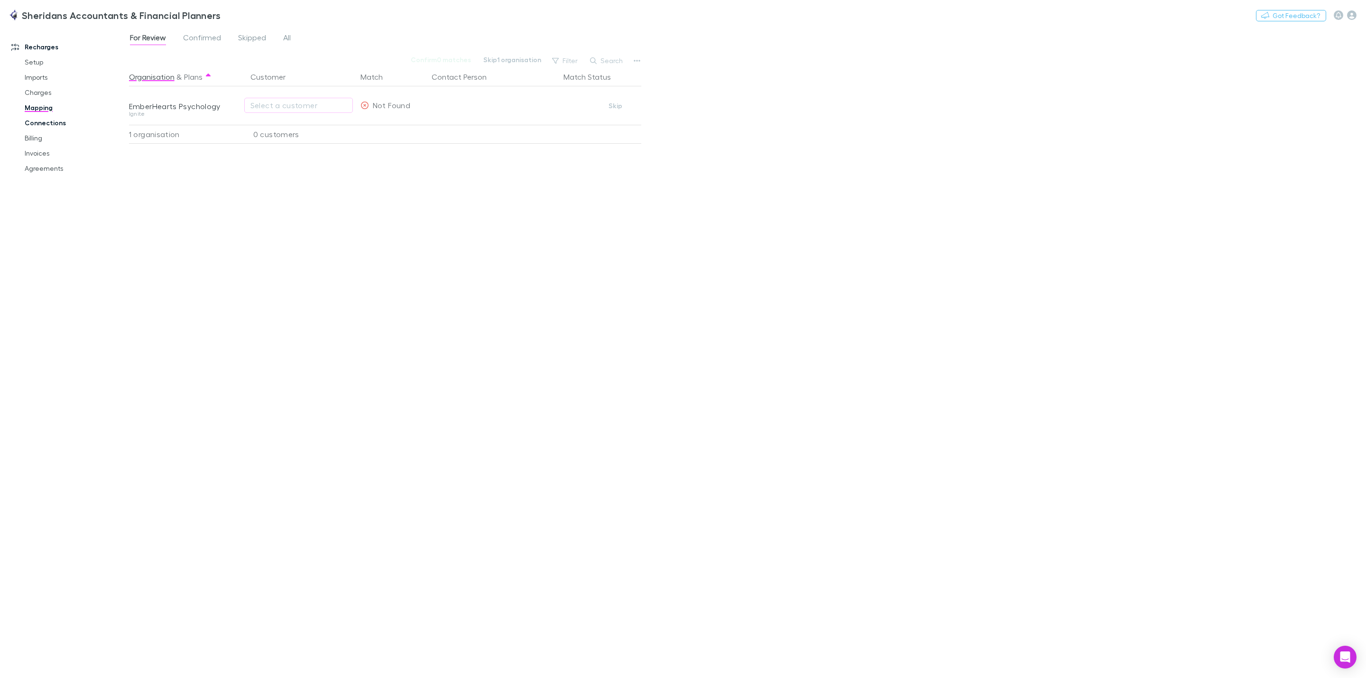
click at [47, 120] on link "Connections" at bounding box center [76, 122] width 123 height 15
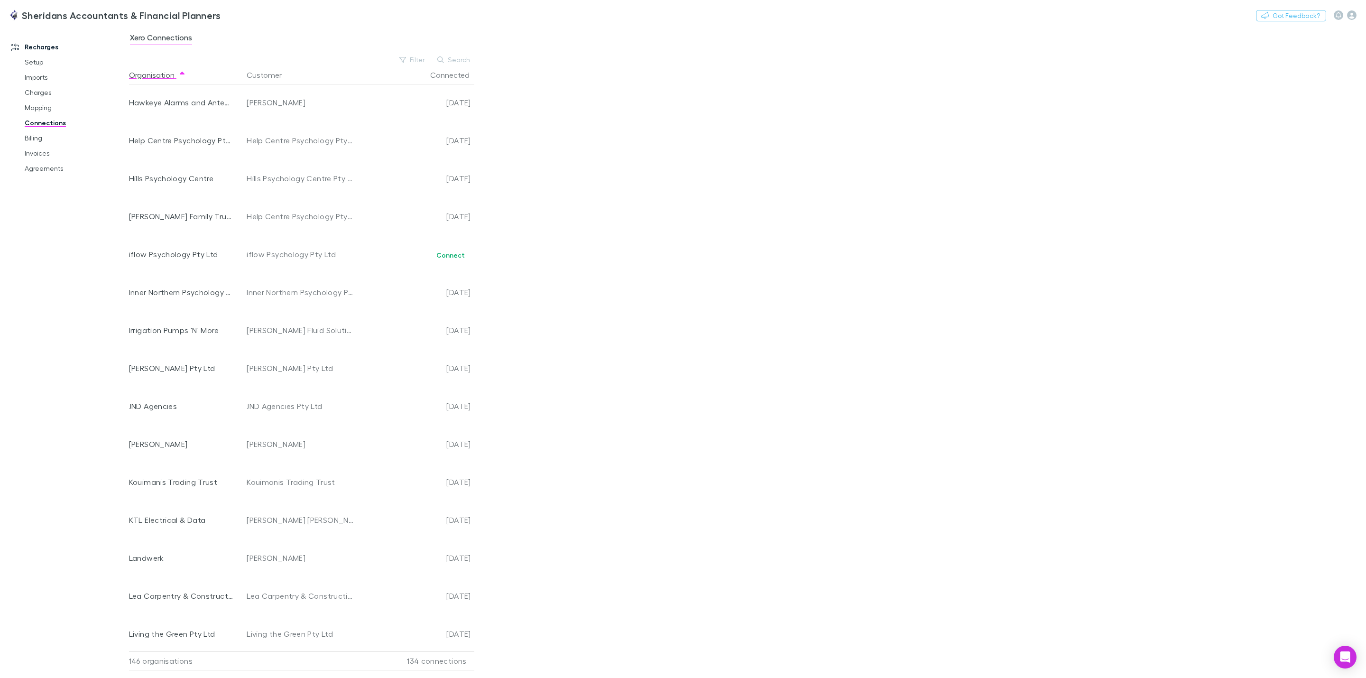
scroll to position [2327, 0]
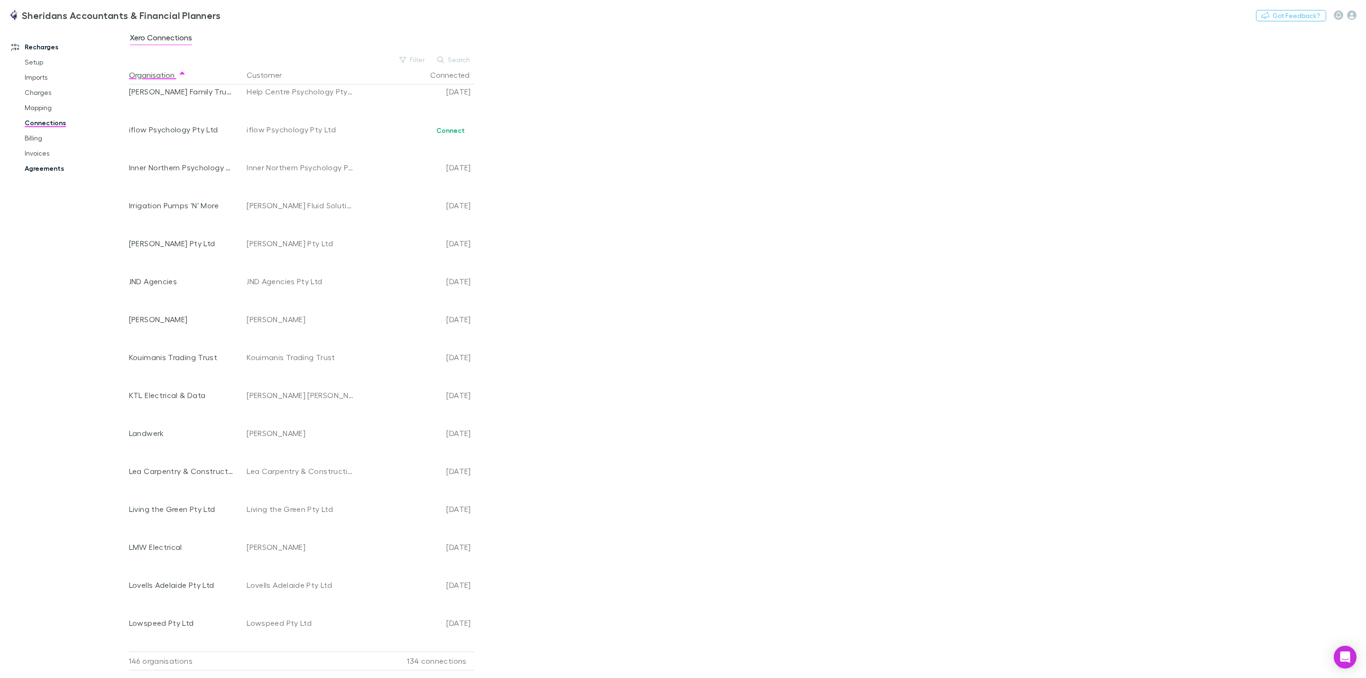
click at [54, 168] on link "Agreements" at bounding box center [76, 168] width 123 height 15
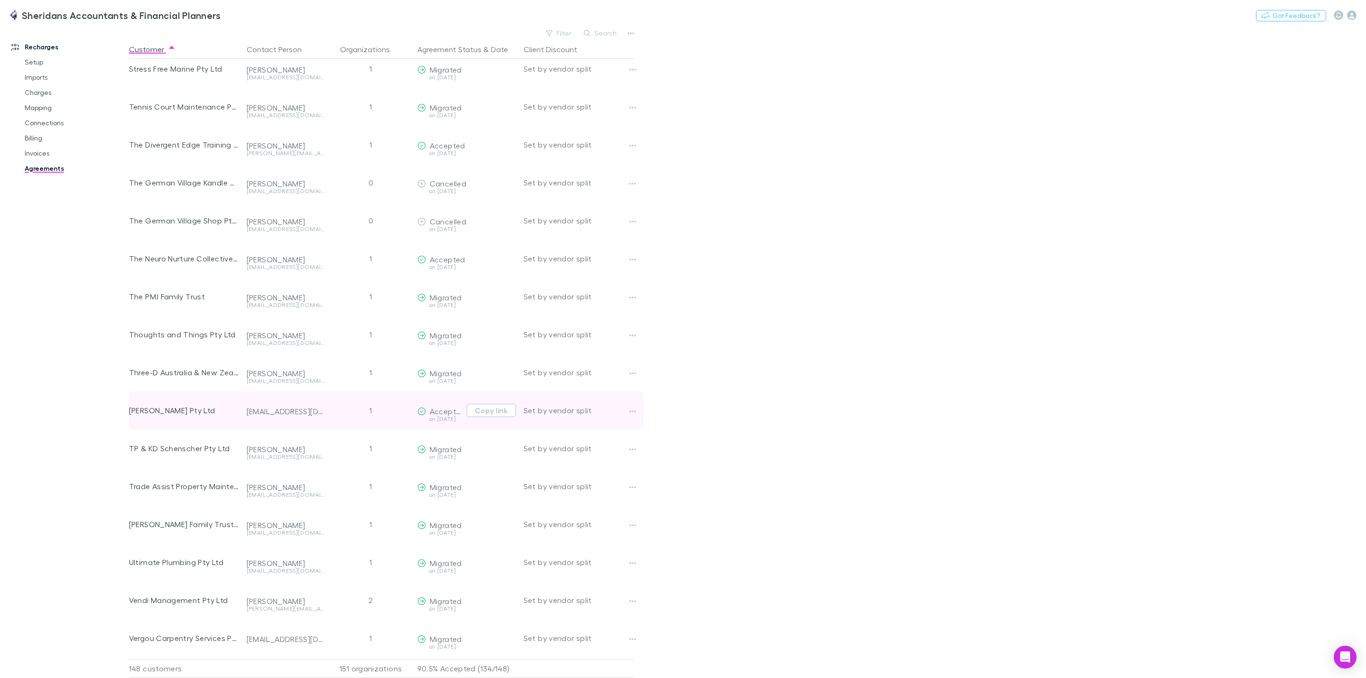
scroll to position [5028, 0]
click at [907, 456] on main "Filter Search Customer Contact Person Organizations Agreement Status & Date Cli…" at bounding box center [747, 352] width 1237 height 651
